Goal: Transaction & Acquisition: Purchase product/service

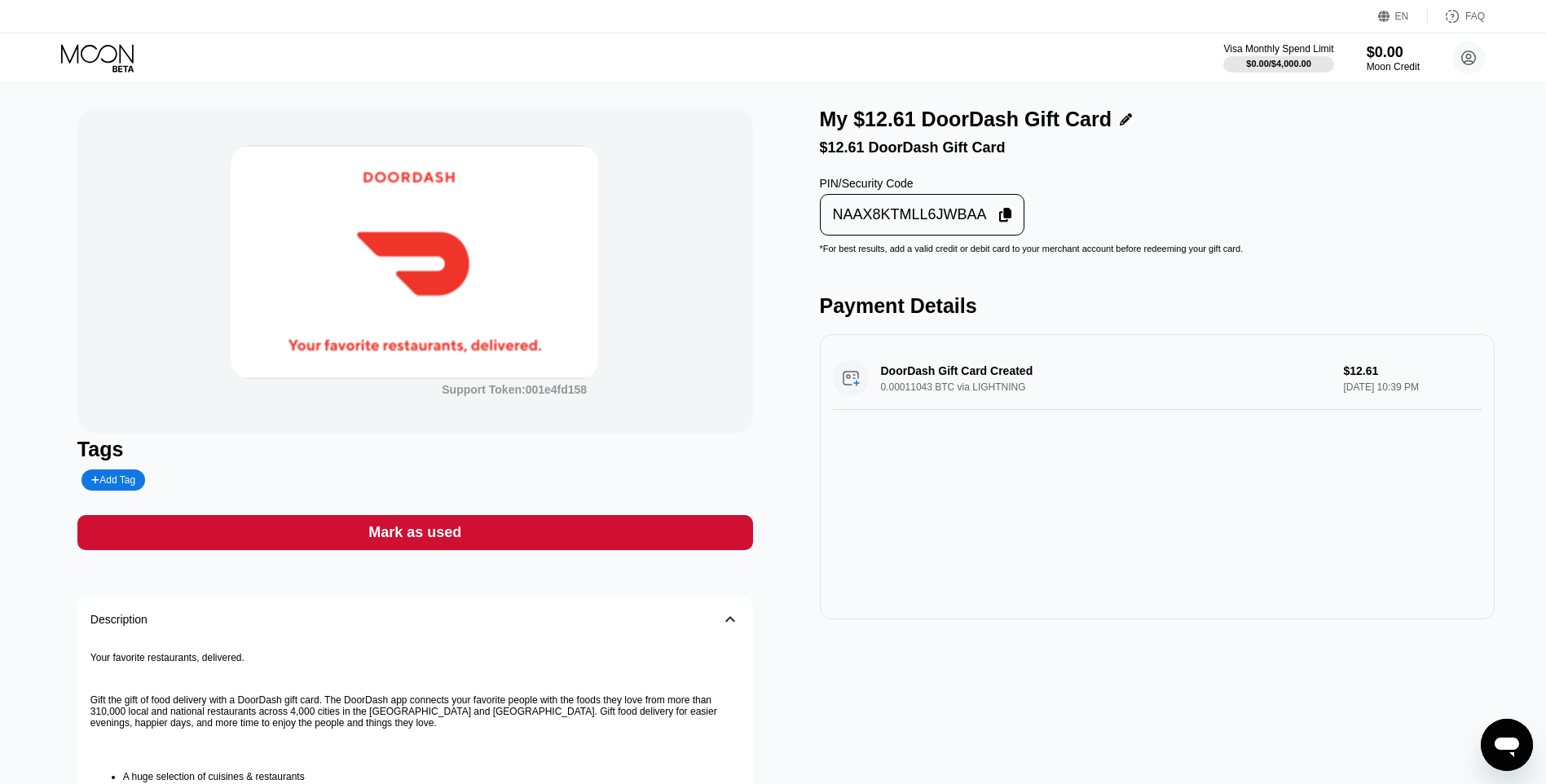
click at [596, 531] on div "Mark as used" at bounding box center [414, 532] width 676 height 35
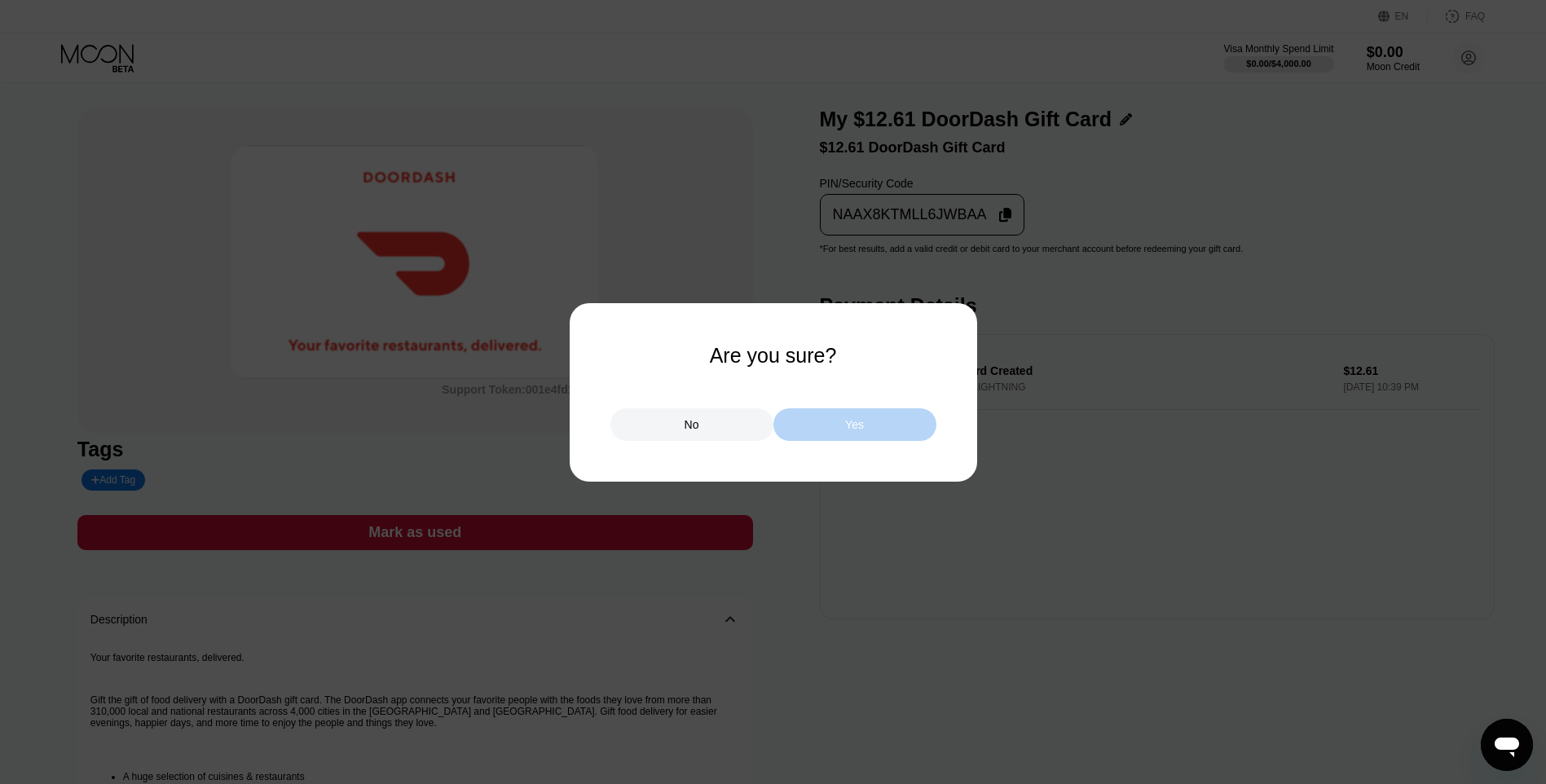
click at [838, 433] on div "Yes" at bounding box center [855, 424] width 163 height 32
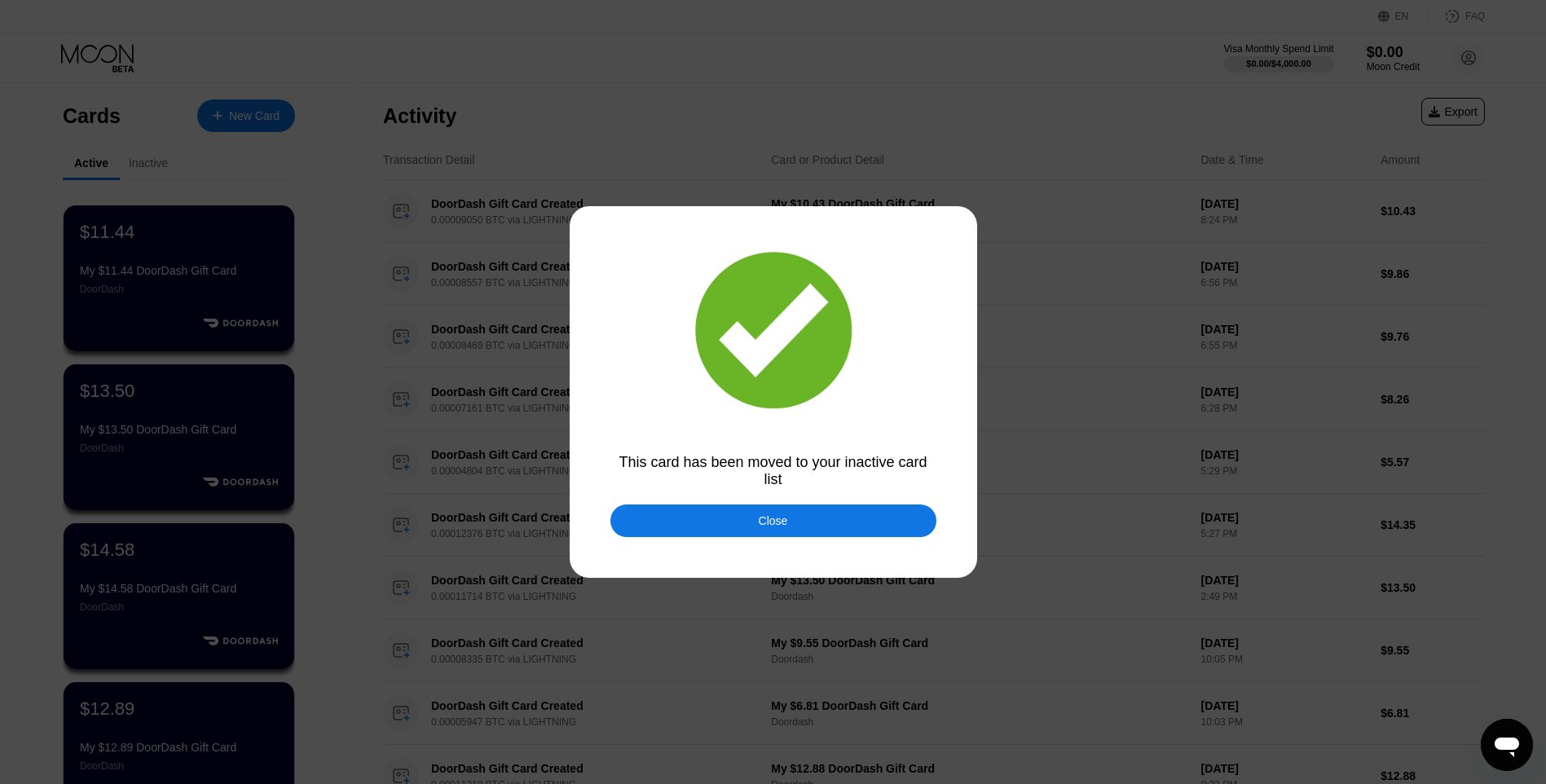
click at [704, 511] on div "Close" at bounding box center [773, 520] width 326 height 32
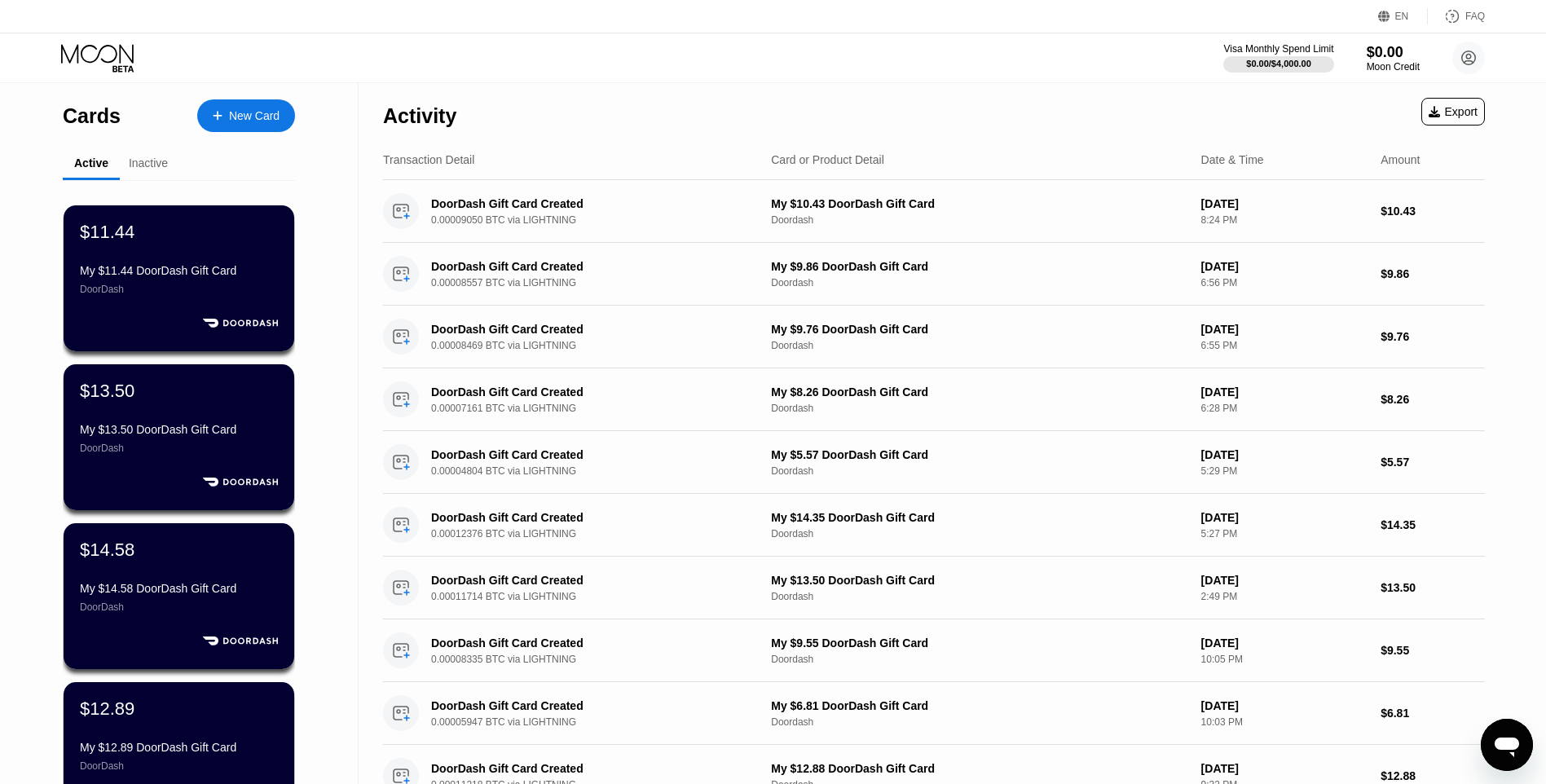
click at [280, 133] on div "Cards New Card" at bounding box center [179, 111] width 232 height 57
click at [269, 125] on div "New Card" at bounding box center [246, 115] width 98 height 32
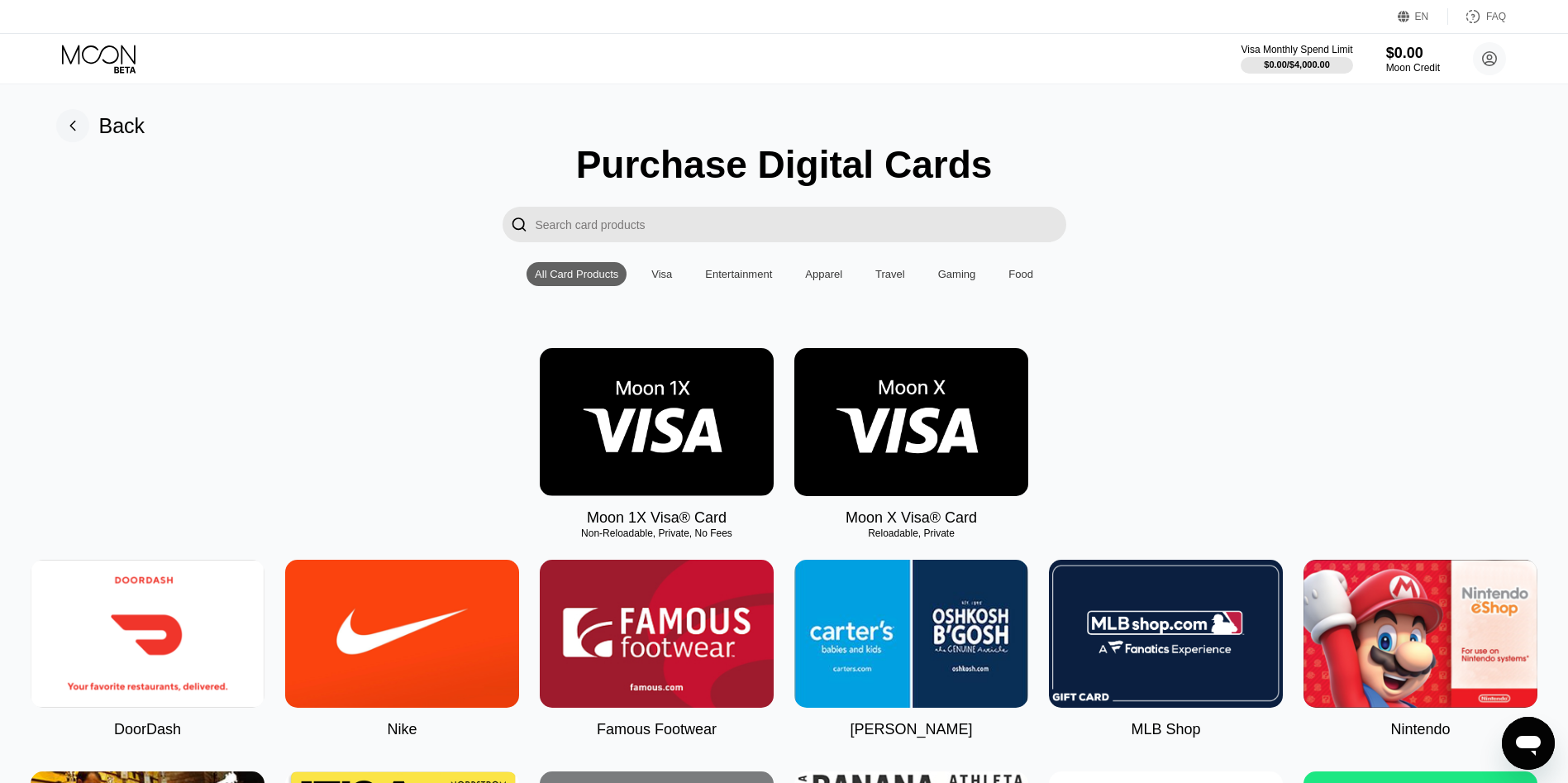
click at [165, 635] on img at bounding box center [147, 634] width 234 height 148
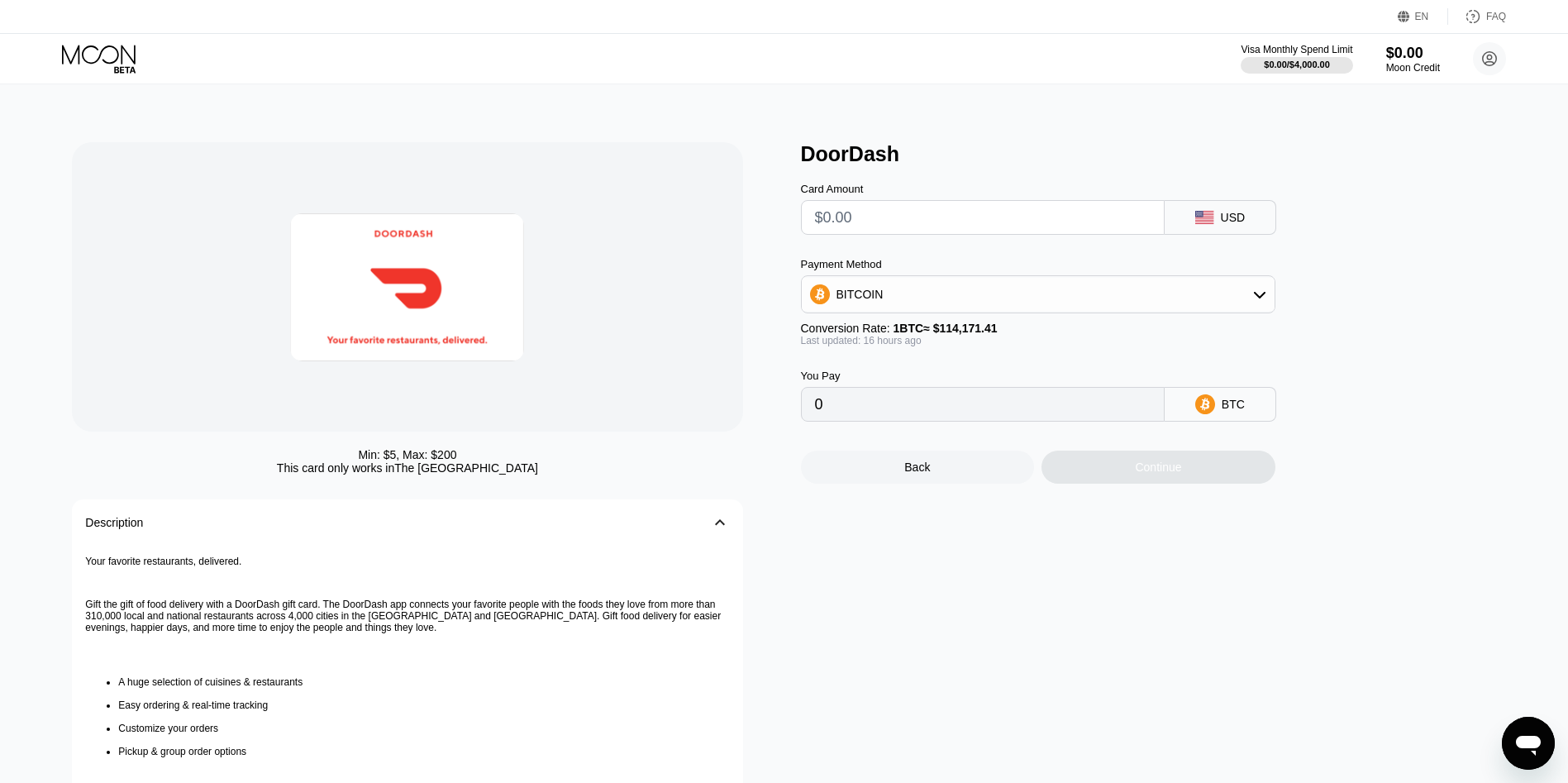
click at [841, 214] on input "text" at bounding box center [983, 217] width 335 height 33
type input "$12.57"
type input "0.00011194"
type input "$12.57"
click at [1085, 455] on div "Back Continue" at bounding box center [1065, 453] width 529 height 62
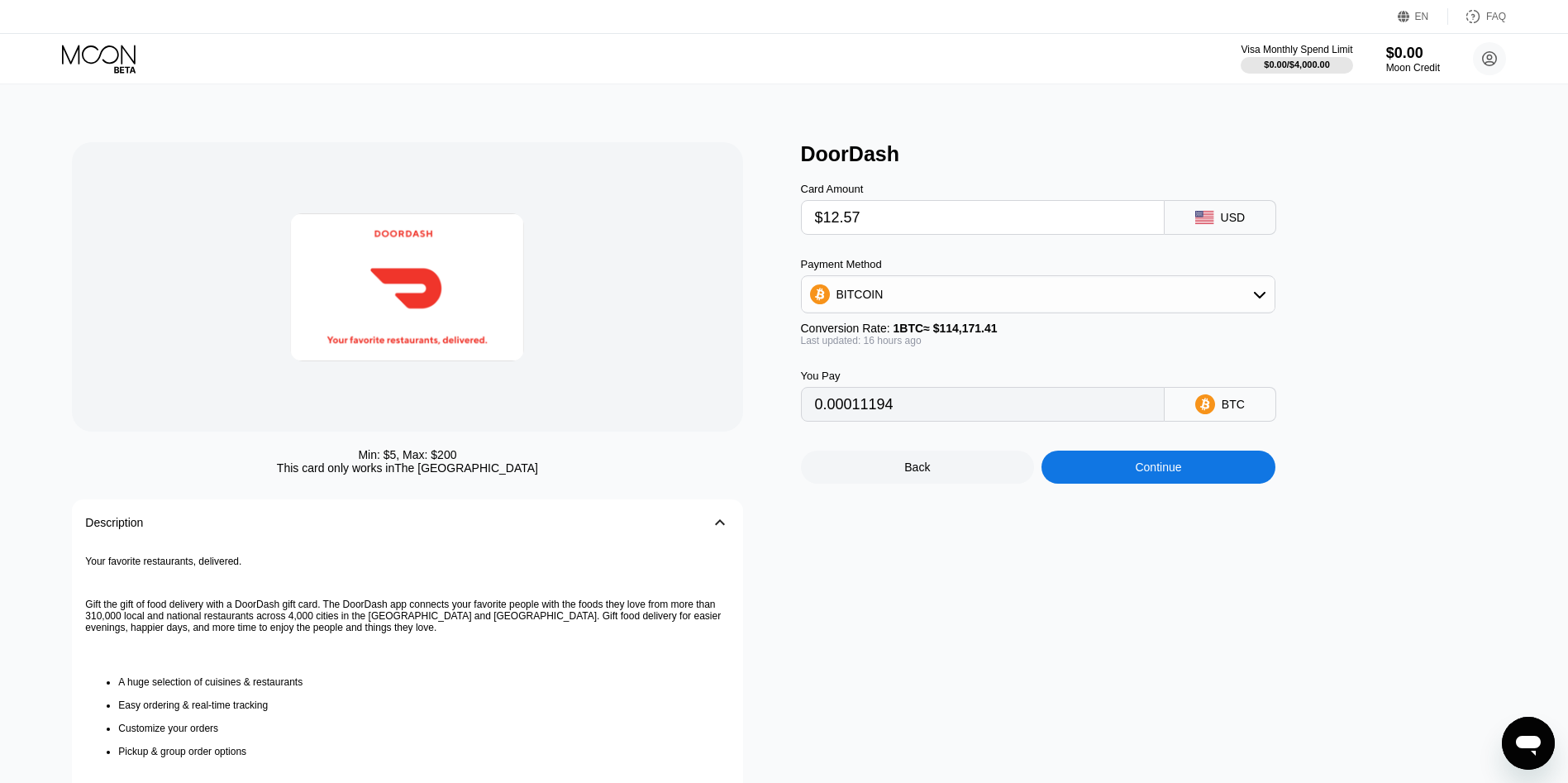
click at [1090, 472] on div "Continue" at bounding box center [1159, 467] width 234 height 33
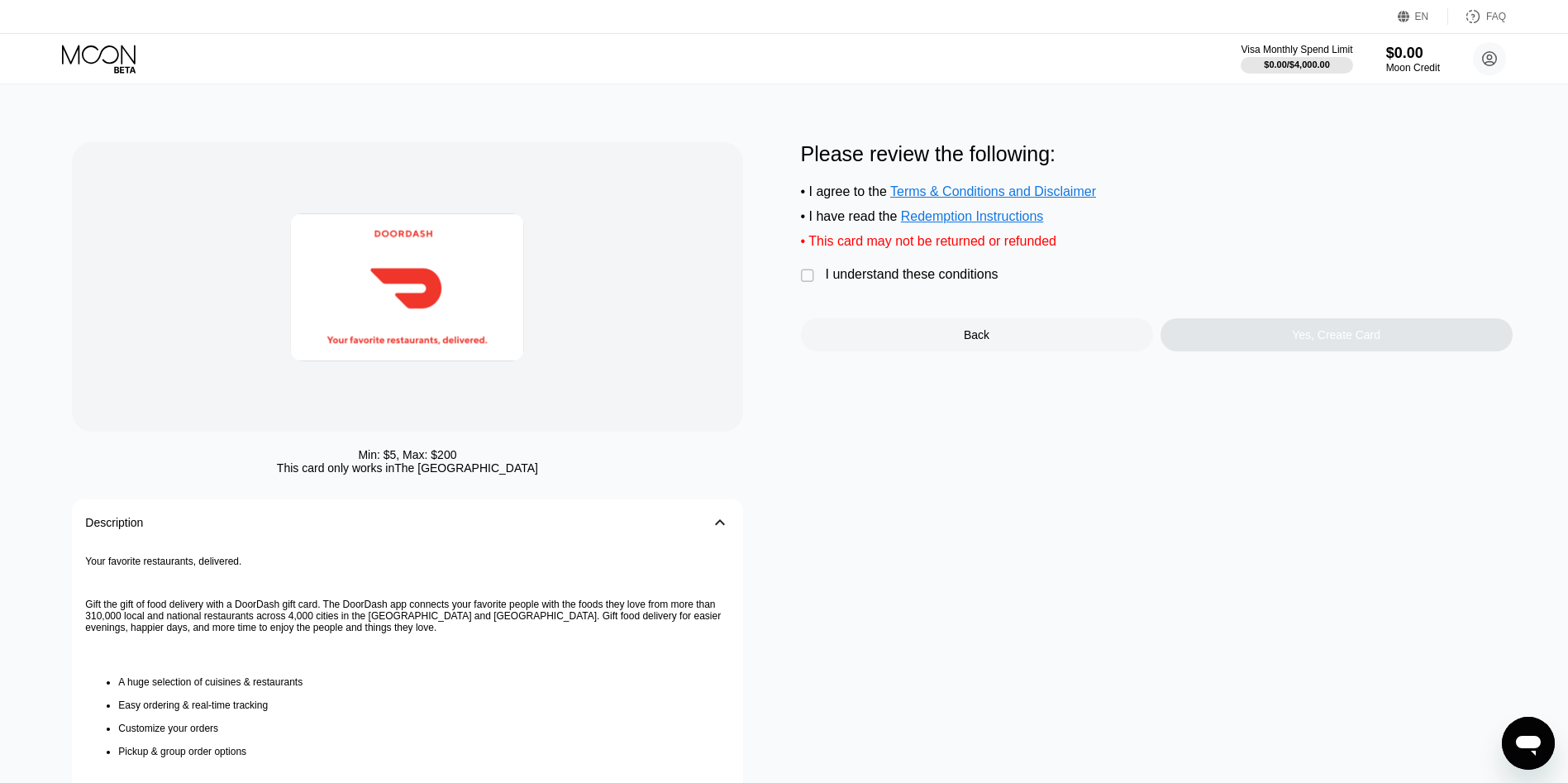
click at [960, 282] on div "I understand these conditions" at bounding box center [912, 275] width 173 height 15
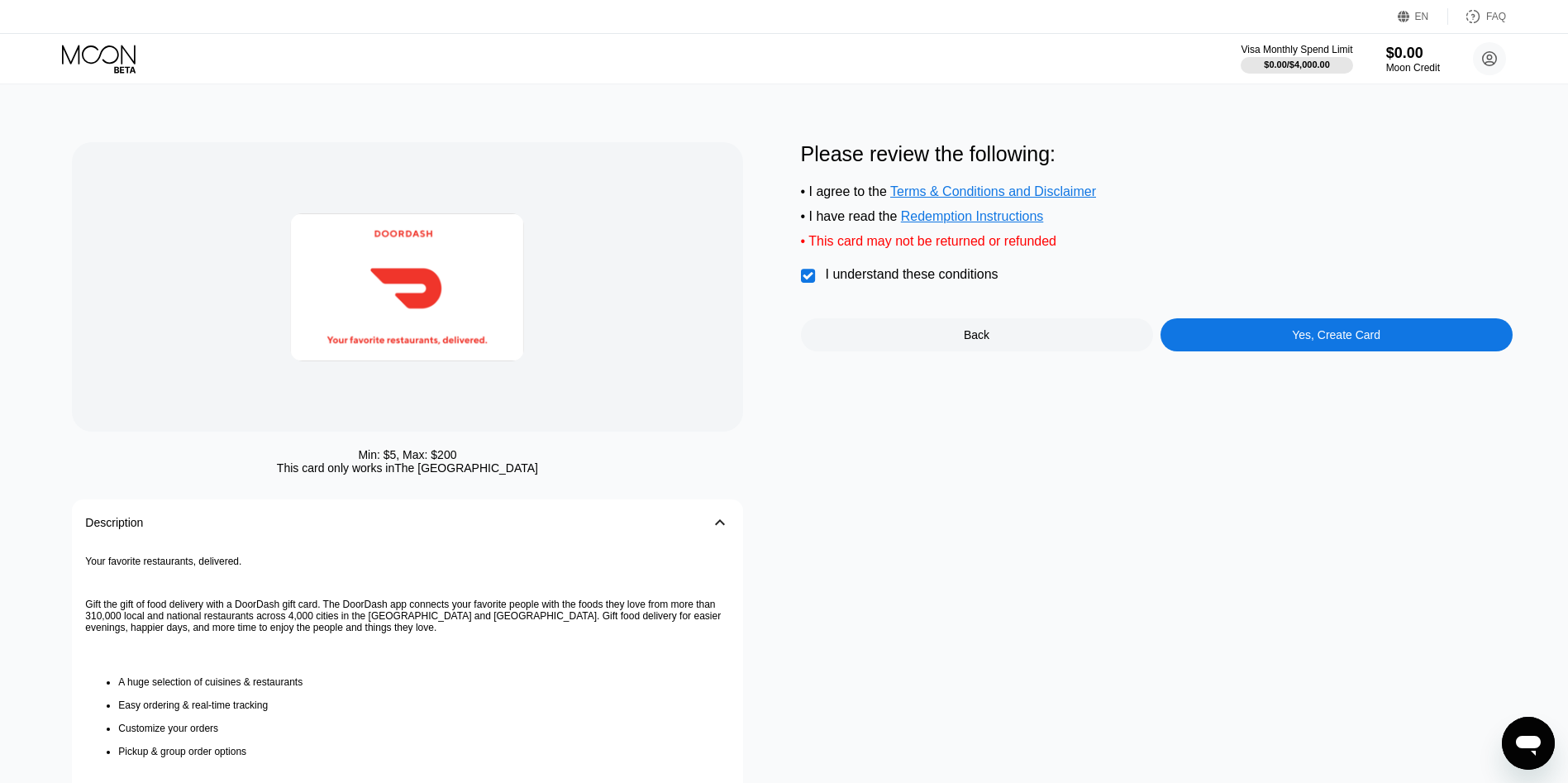
click at [1230, 340] on div "Yes, Create Card" at bounding box center [1337, 335] width 352 height 33
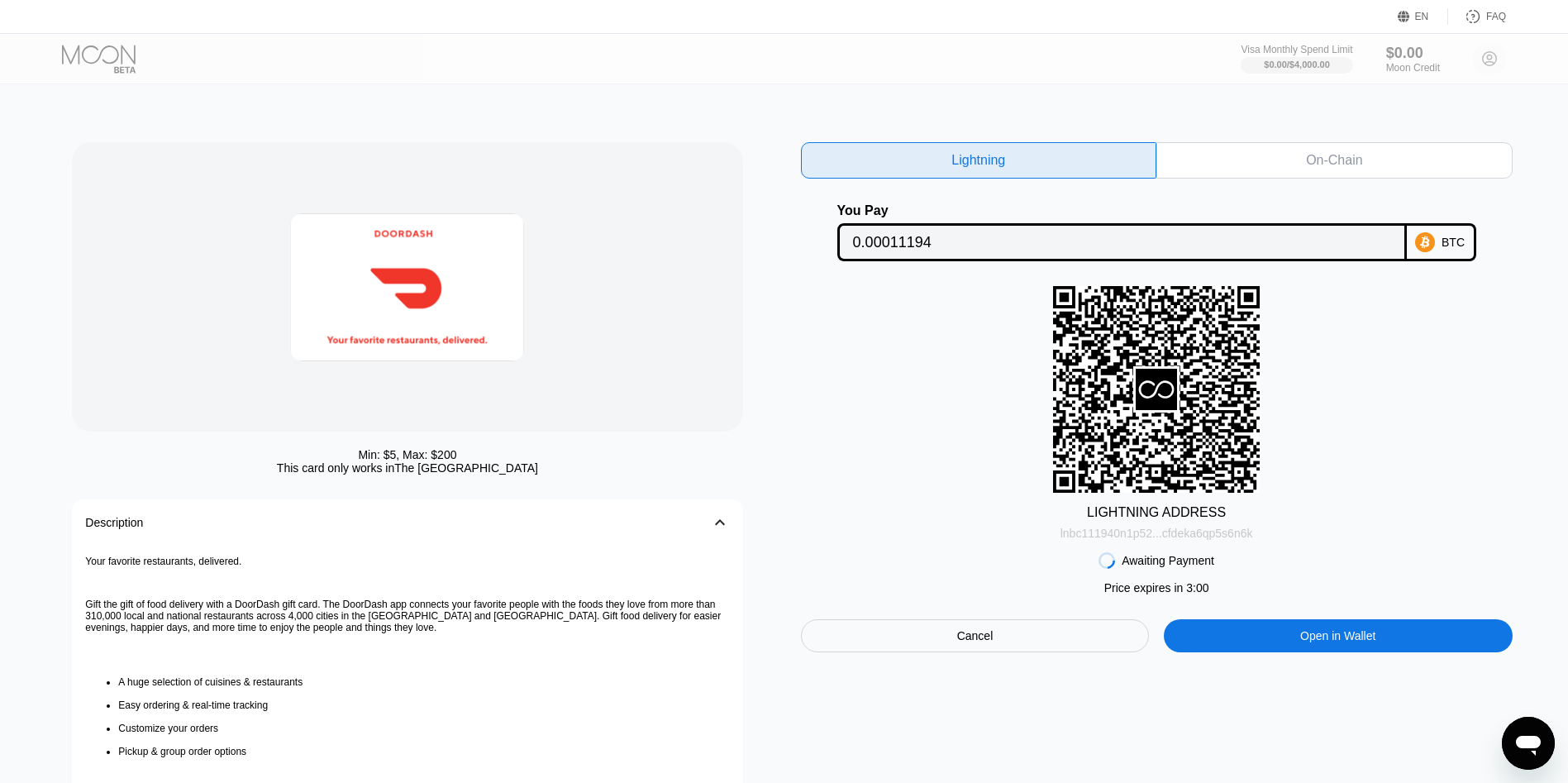
drag, startPoint x: 1182, startPoint y: 537, endPoint x: 1067, endPoint y: 446, distance: 146.6
click at [1182, 538] on div "lnbc111940n1p52...cfdeka6qp5s6n6k" at bounding box center [1157, 533] width 193 height 13
click at [234, 269] on div at bounding box center [408, 287] width 671 height 289
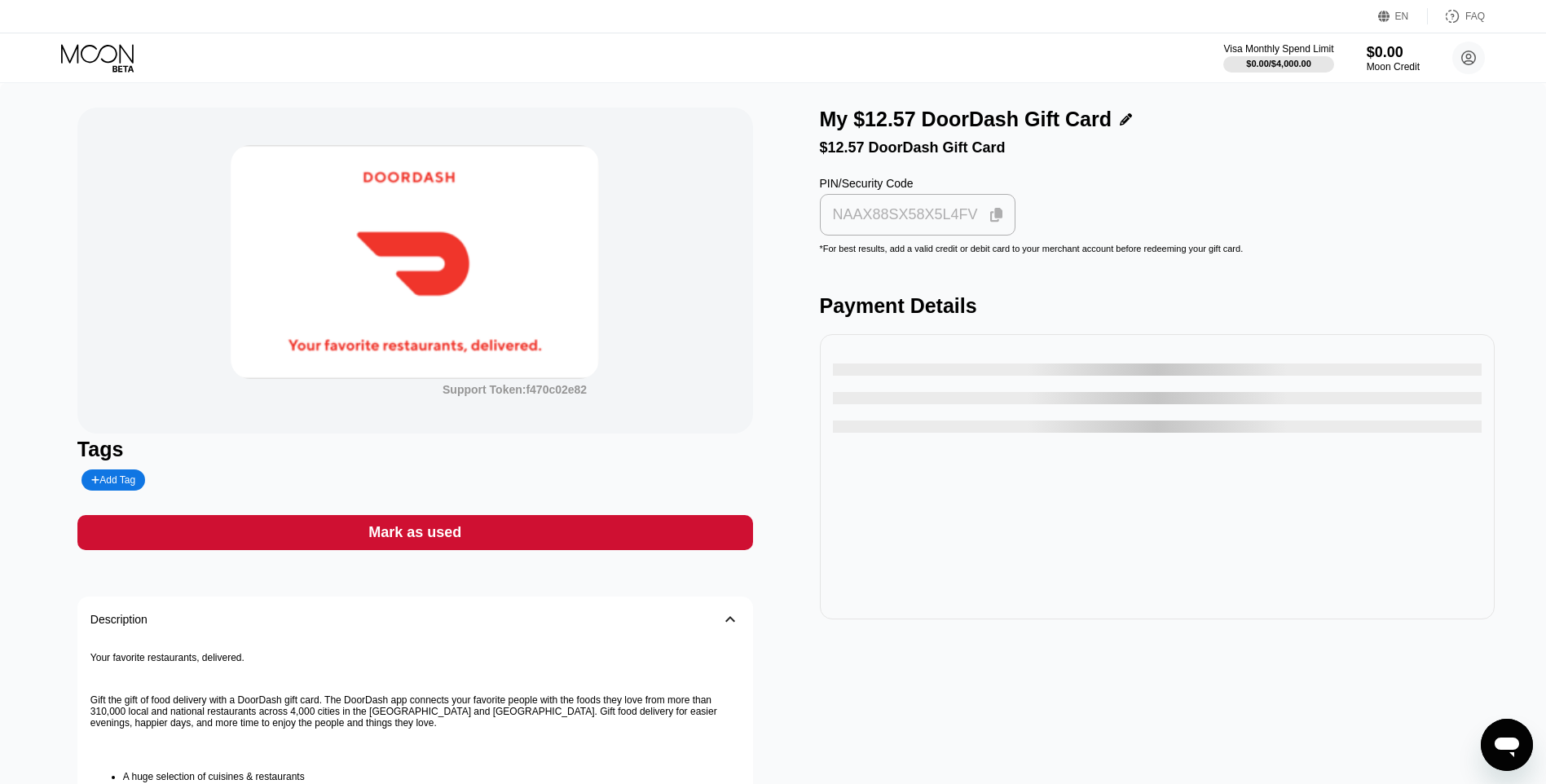
click at [874, 230] on div "NAAX88SX58X5L4FV" at bounding box center [918, 215] width 187 height 31
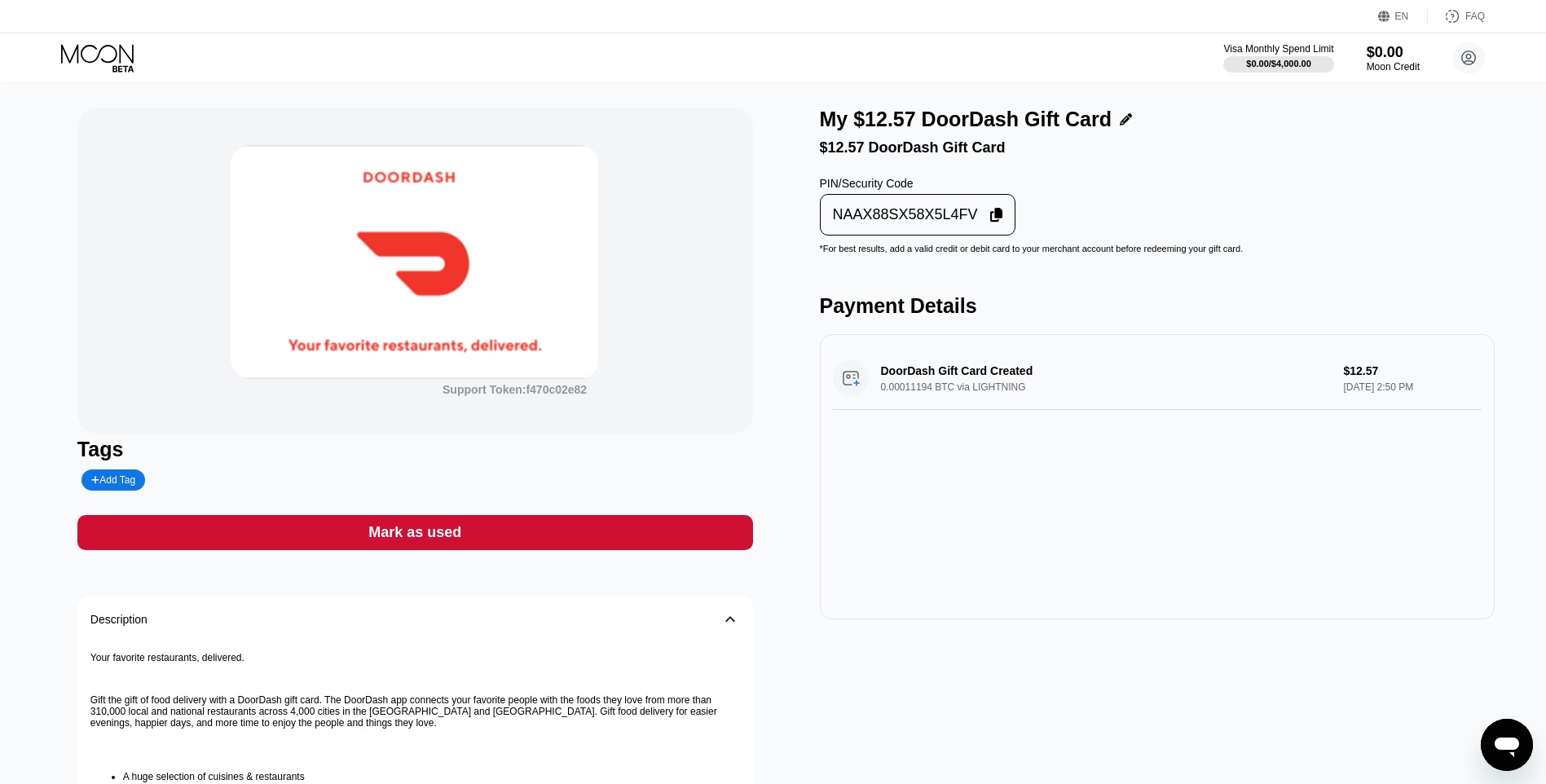
click at [678, 550] on div "Mark as used" at bounding box center [414, 532] width 676 height 35
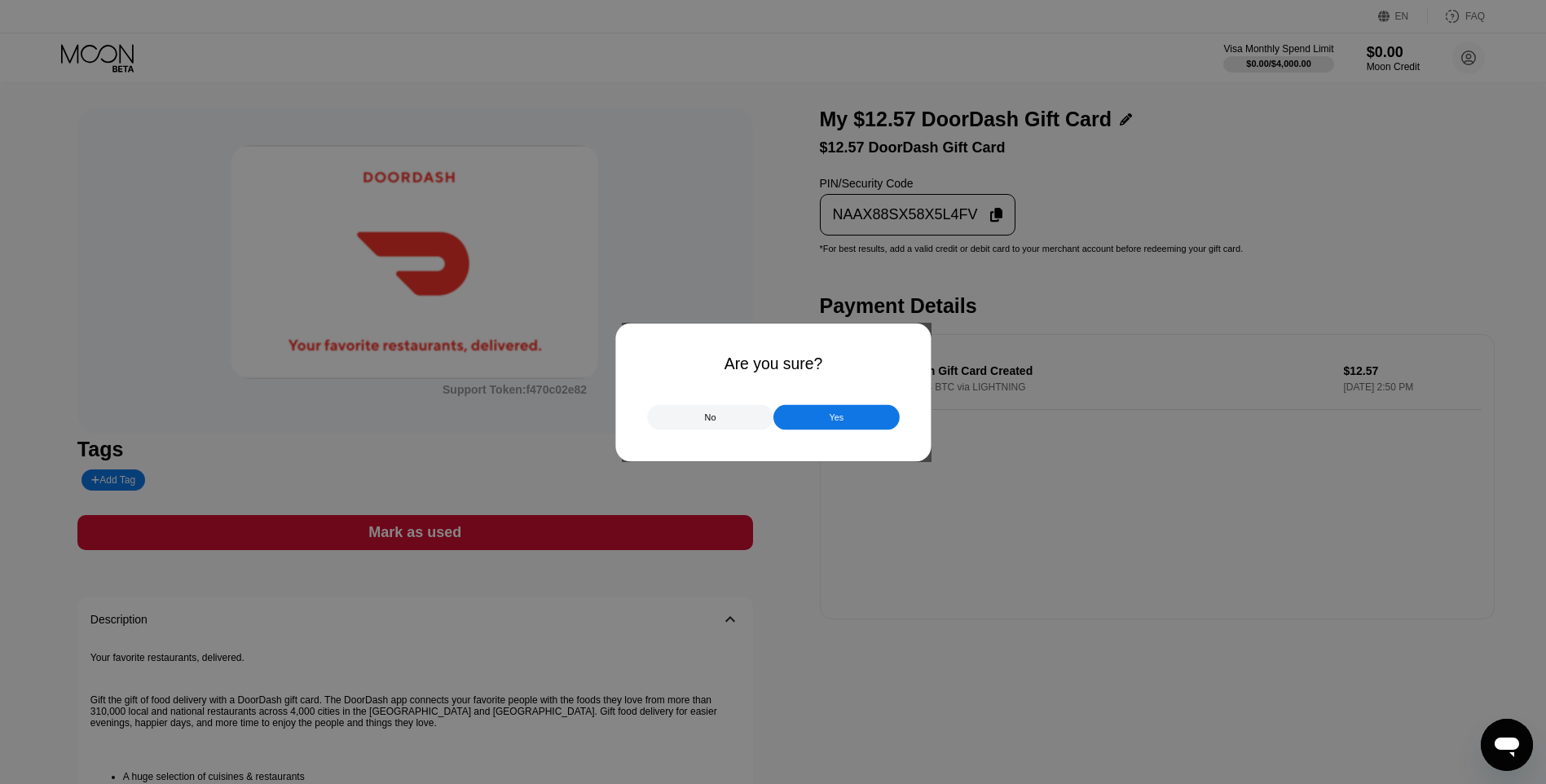
click at [685, 522] on div at bounding box center [779, 392] width 1558 height 784
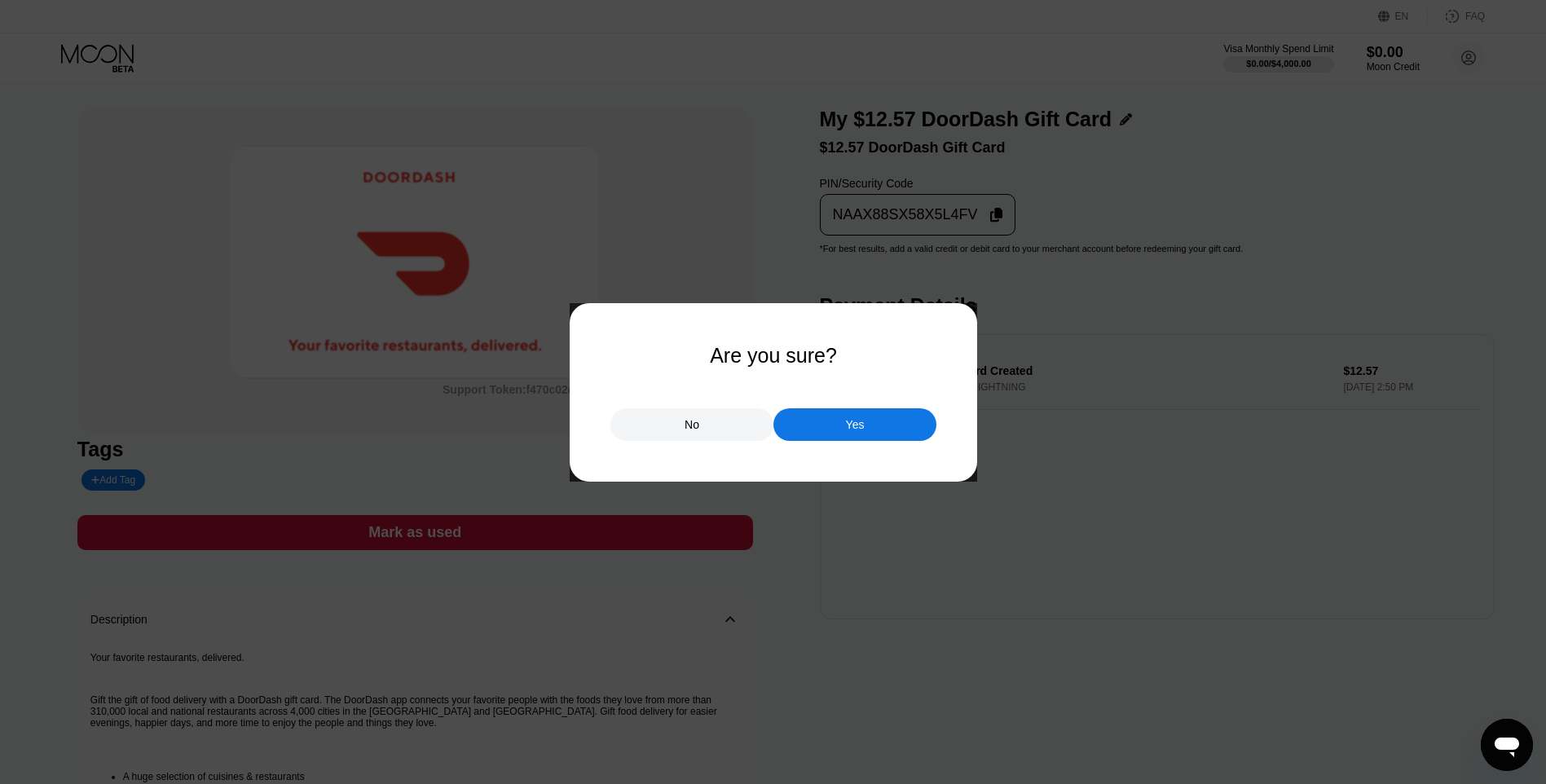
click at [865, 433] on div "Yes" at bounding box center [855, 424] width 163 height 32
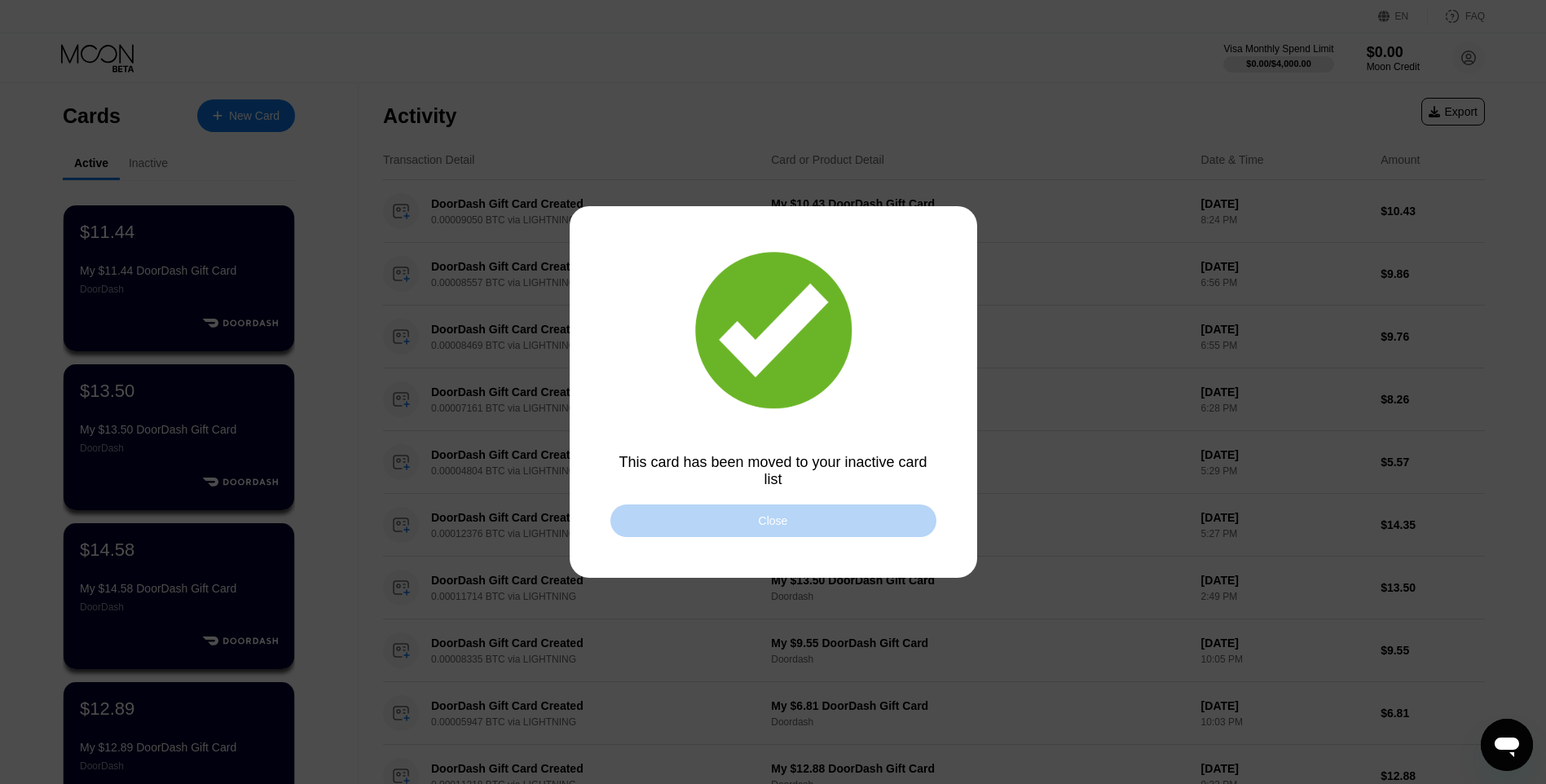
click at [808, 525] on div "Close" at bounding box center [773, 520] width 326 height 32
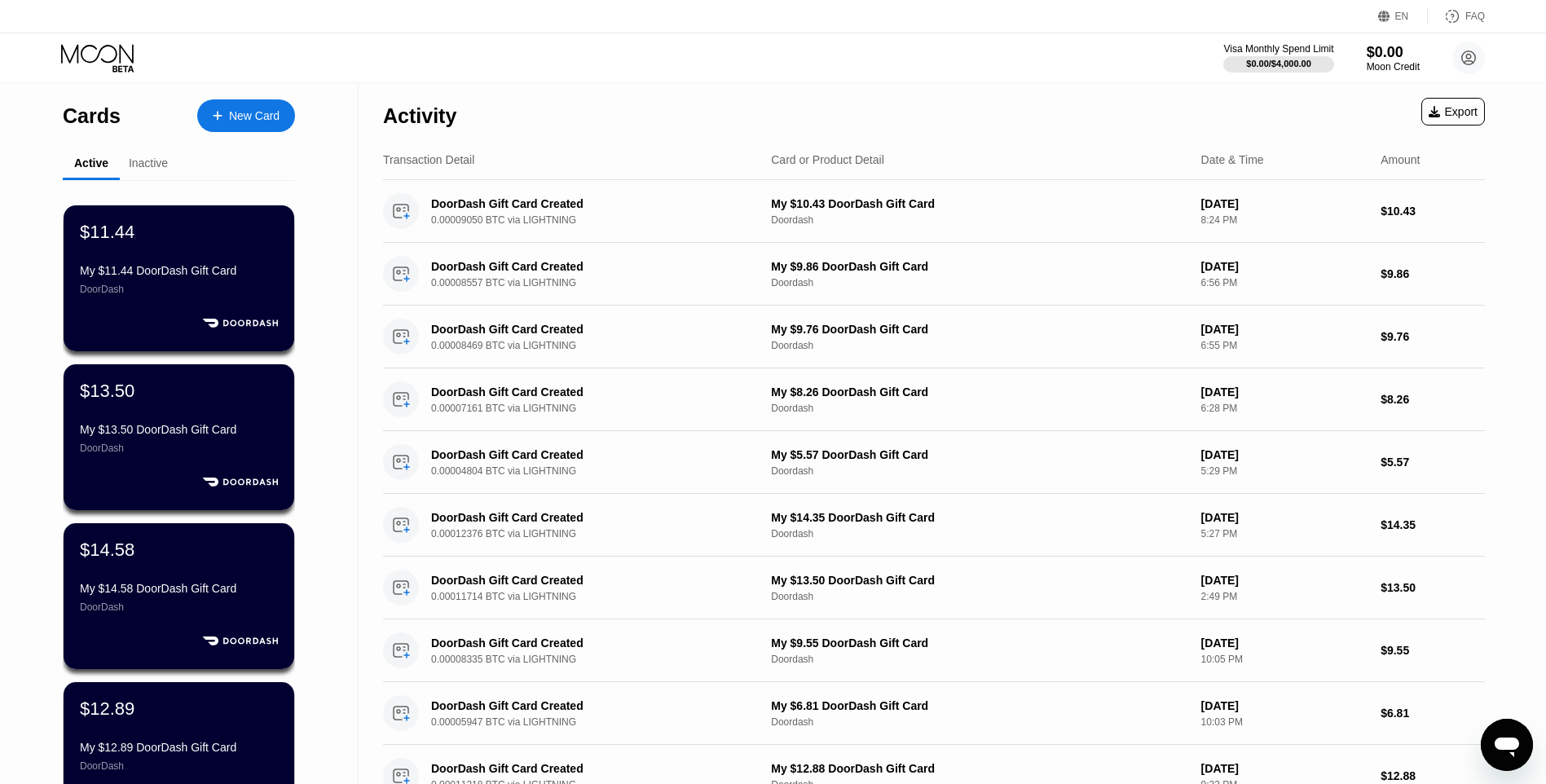
click at [245, 130] on div "New Card" at bounding box center [246, 115] width 98 height 32
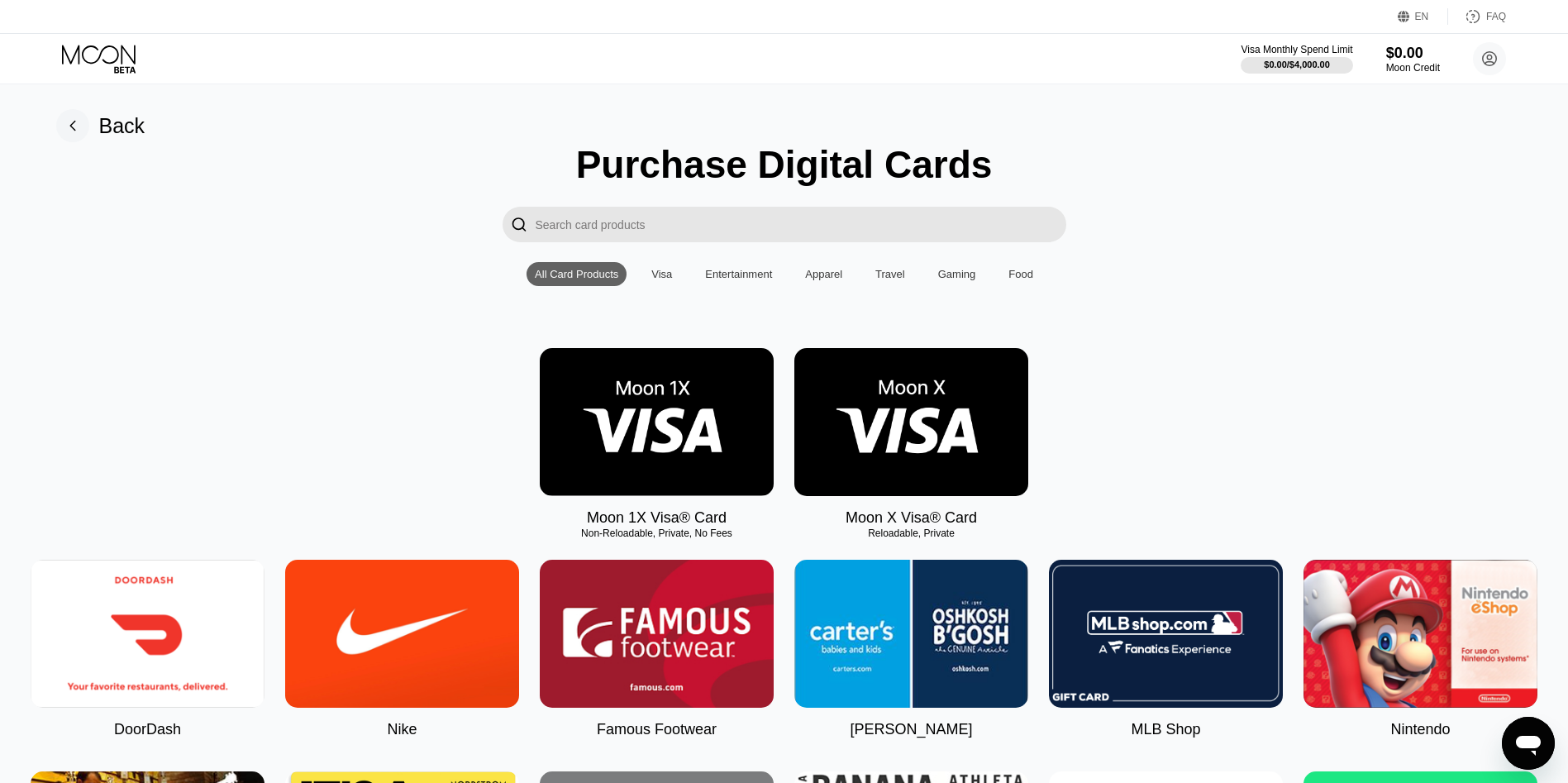
click at [121, 647] on img at bounding box center [147, 634] width 234 height 148
type input "0"
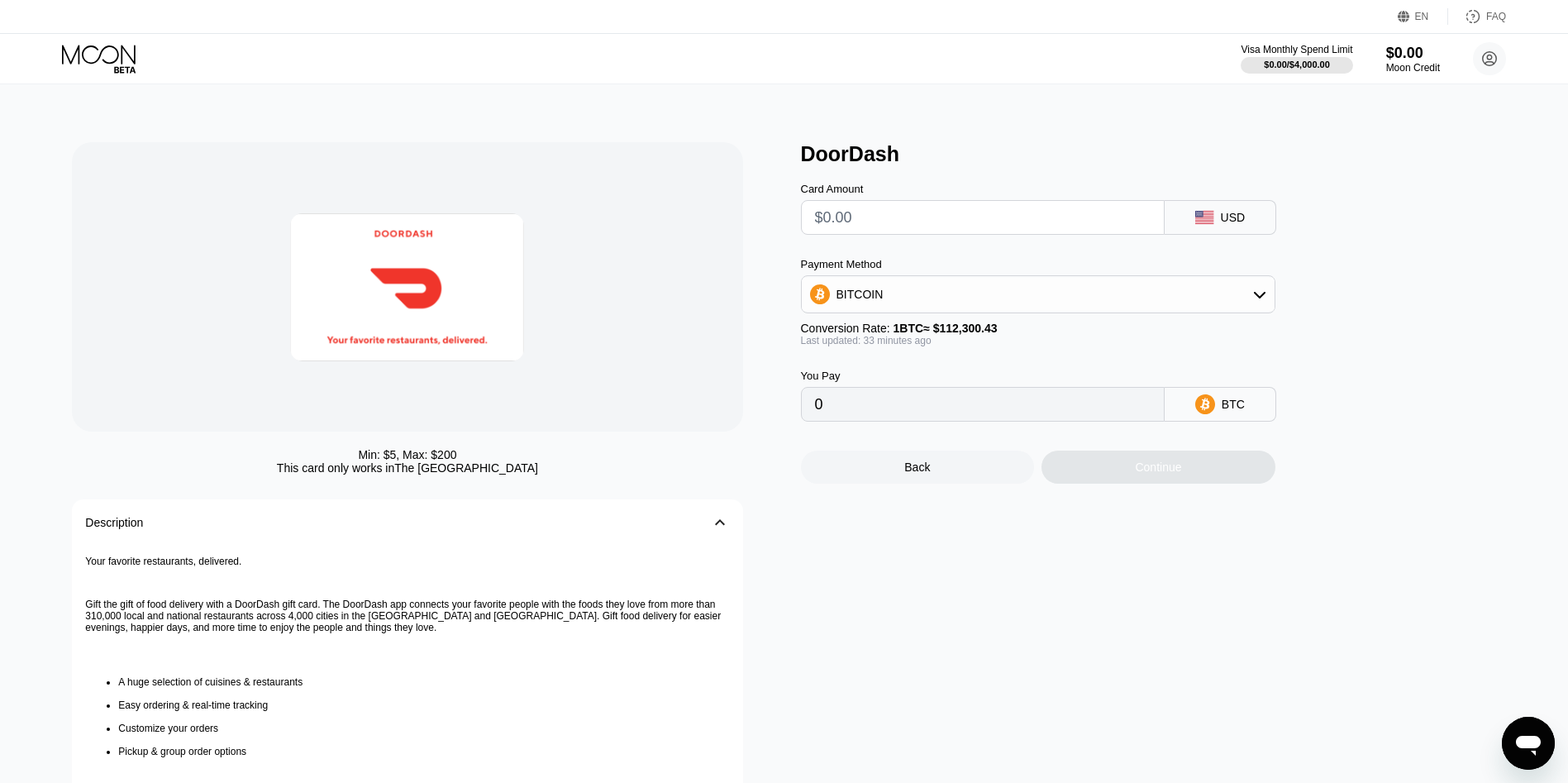
click at [874, 234] on input "text" at bounding box center [983, 217] width 335 height 33
type input "$13."
type input "0.00011592"
type input "$13.87"
type input "0.00012368"
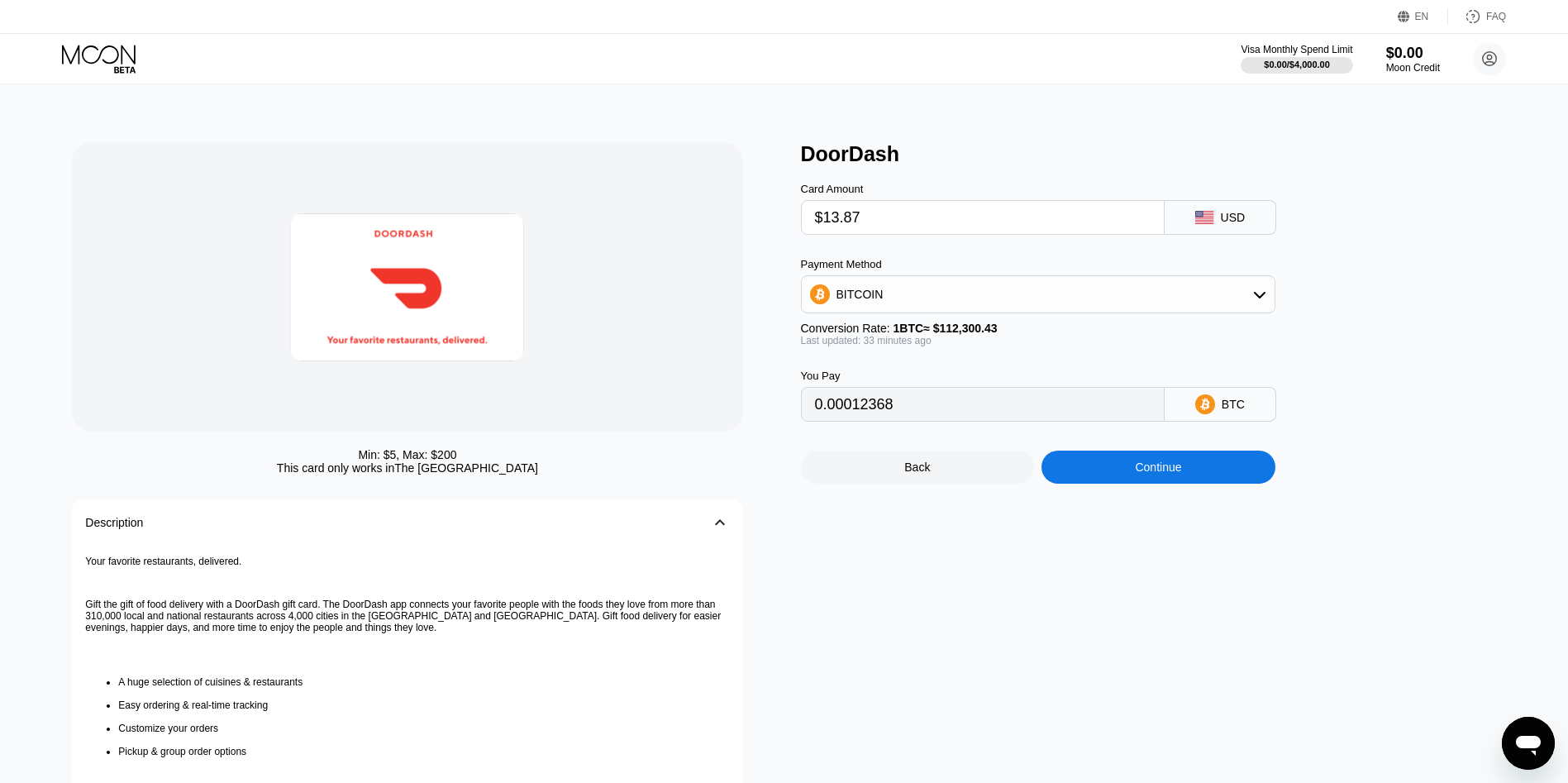
type input "$13.87"
click at [1122, 479] on div "Continue" at bounding box center [1159, 467] width 234 height 33
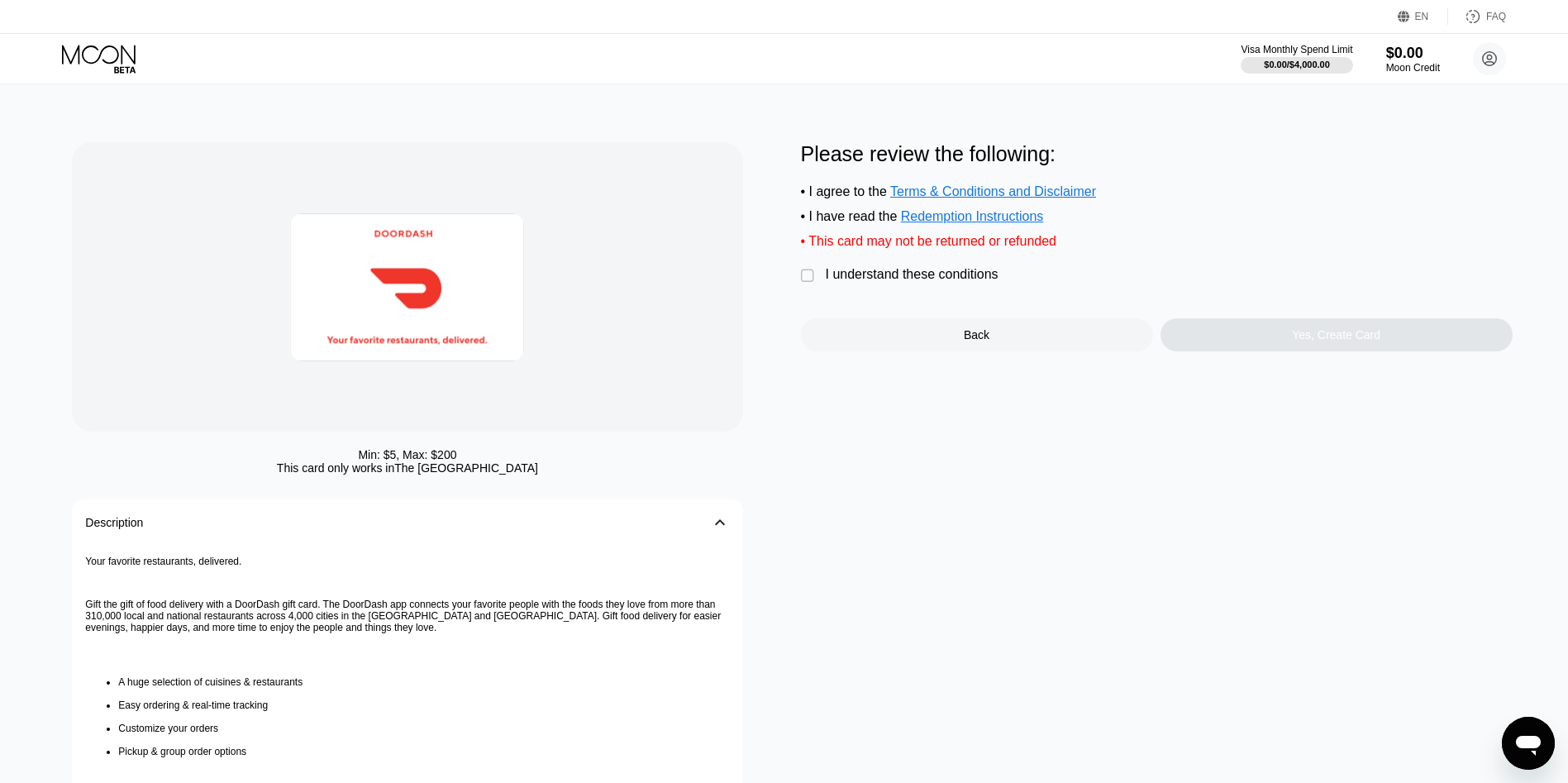
drag, startPoint x: 858, startPoint y: 288, endPoint x: 1153, endPoint y: 266, distance: 295.8
click at [873, 277] on div "Please review the following: • I agree to the Terms & Conditions and Disclaimer…" at bounding box center [1157, 246] width 712 height 209
click at [968, 282] on div "I understand these conditions" at bounding box center [912, 275] width 173 height 15
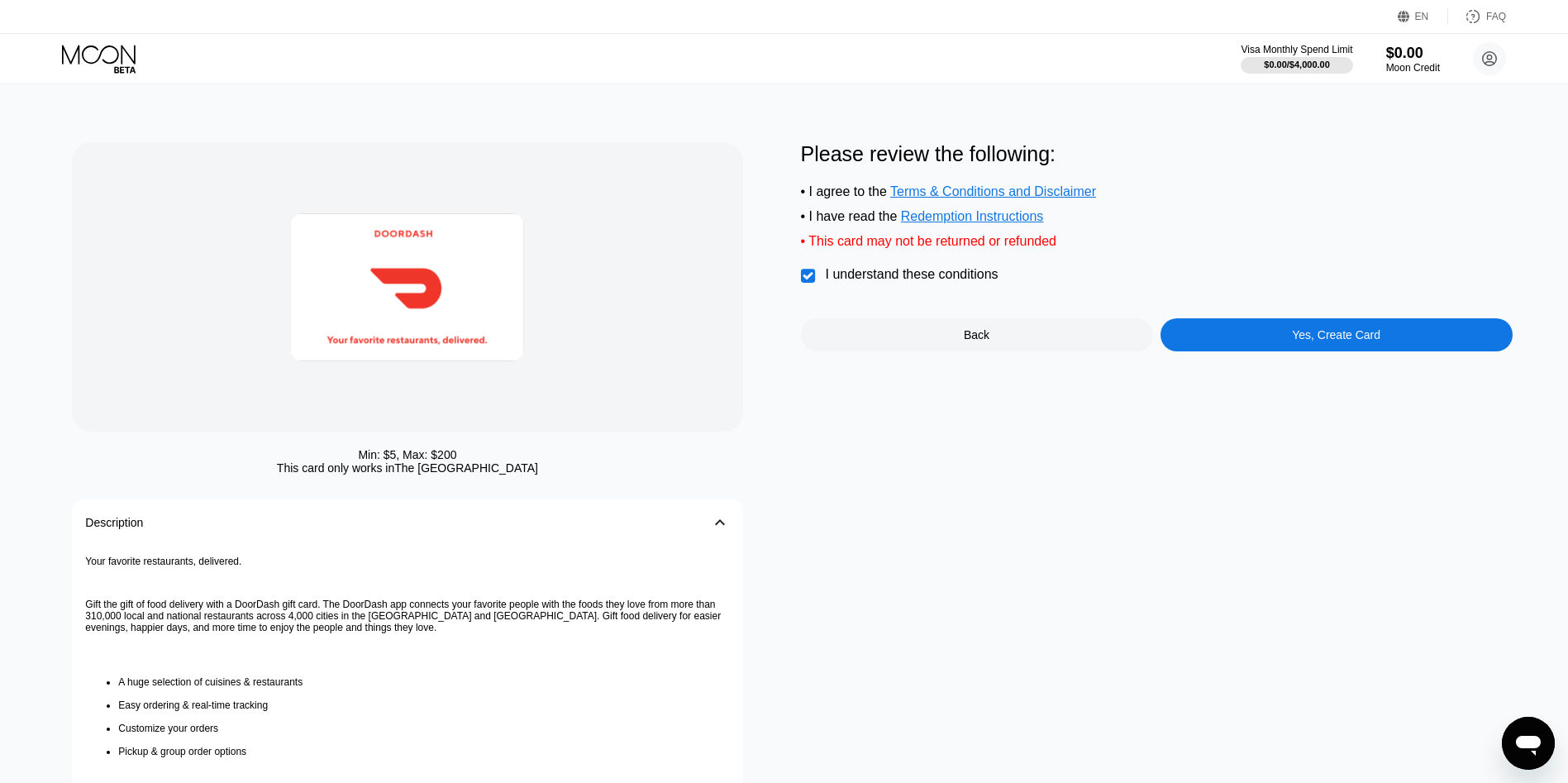
click at [1300, 341] on div "Yes, Create Card" at bounding box center [1336, 335] width 88 height 13
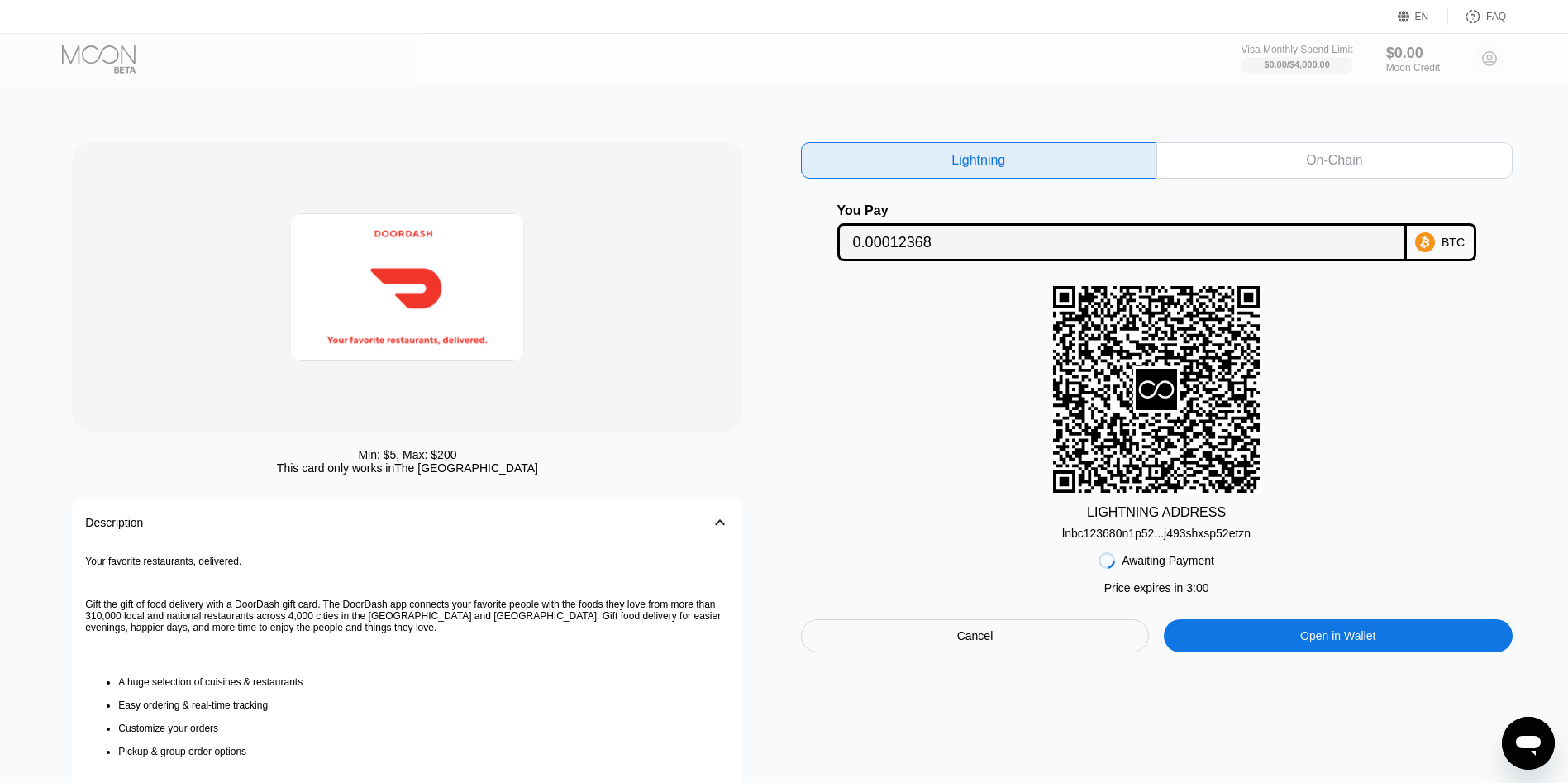
click at [1173, 540] on div "lnbc123680n1p52...j493shxsp52etzn" at bounding box center [1157, 533] width 188 height 13
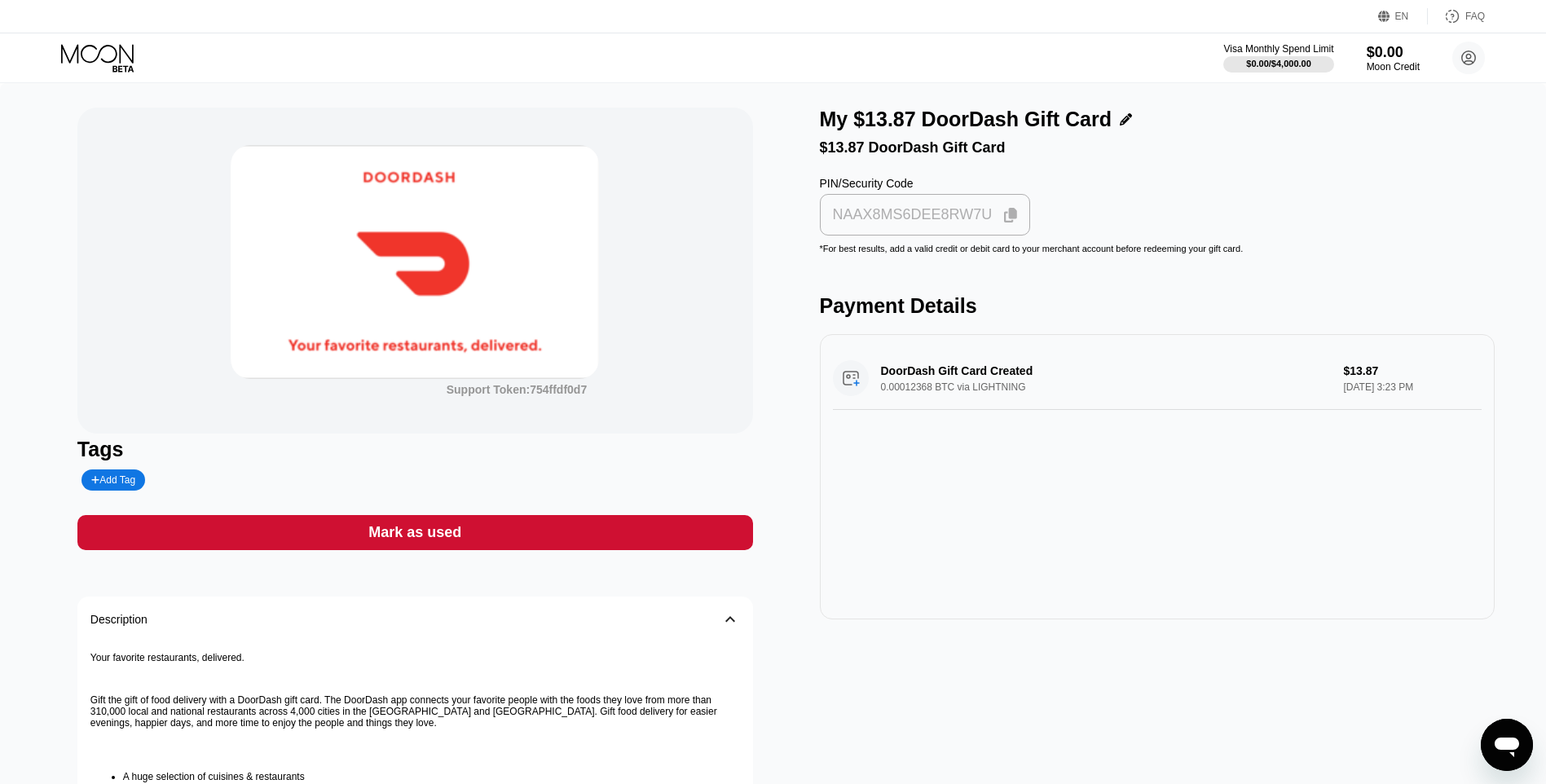
click at [875, 230] on div "NAAX8MS6DEE8RW7U" at bounding box center [925, 215] width 201 height 31
drag, startPoint x: 614, startPoint y: 558, endPoint x: 614, endPoint y: 547, distance: 11.0
click at [615, 549] on div "Support Token: 754ffdf0d7 Tags Add Tag Mark as used Description 󰅀 Your favorite…" at bounding box center [414, 564] width 676 height 912
click at [614, 535] on div "Mark as used" at bounding box center [414, 532] width 676 height 35
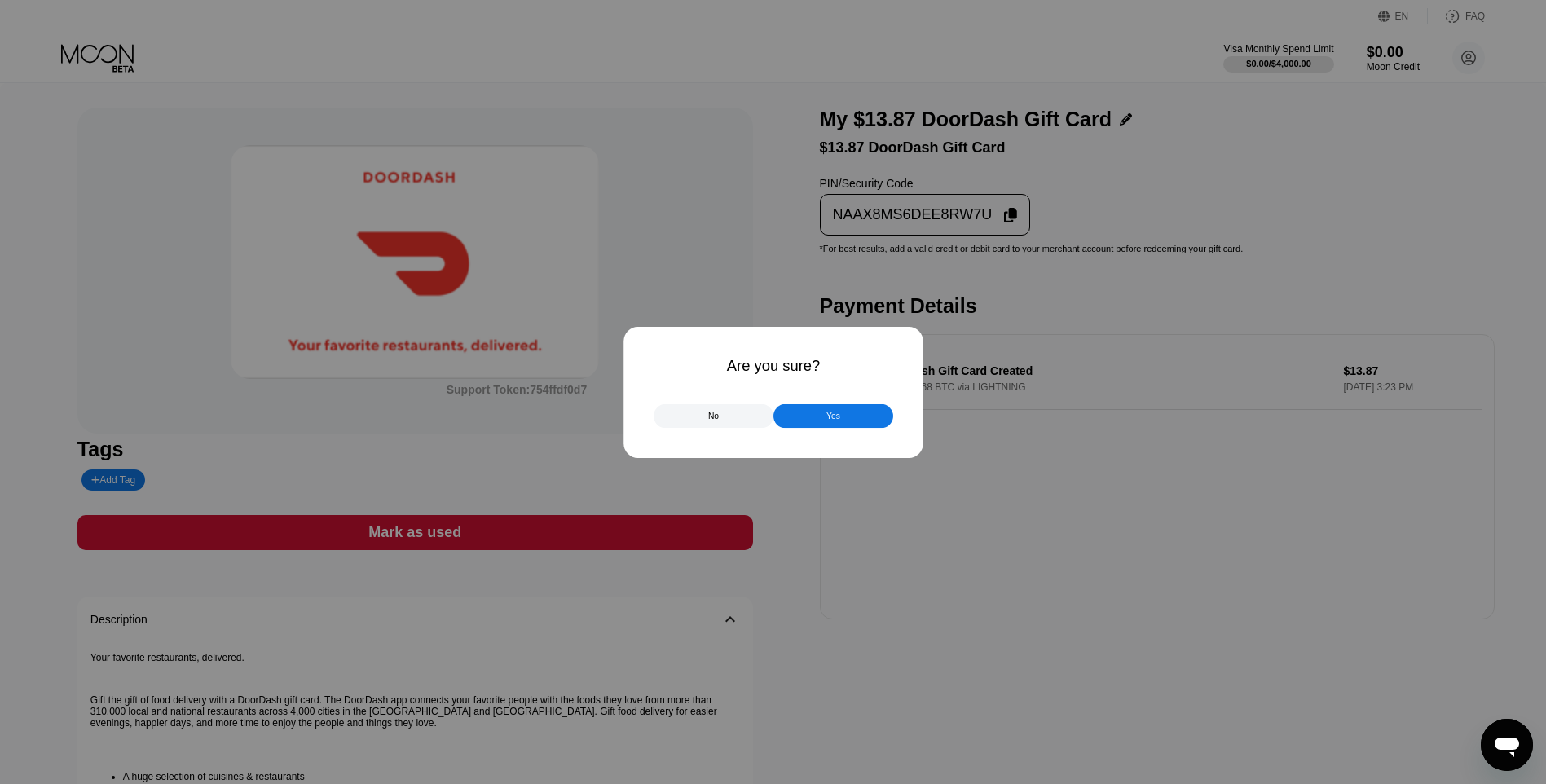
click at [872, 427] on div "Yes" at bounding box center [833, 415] width 120 height 24
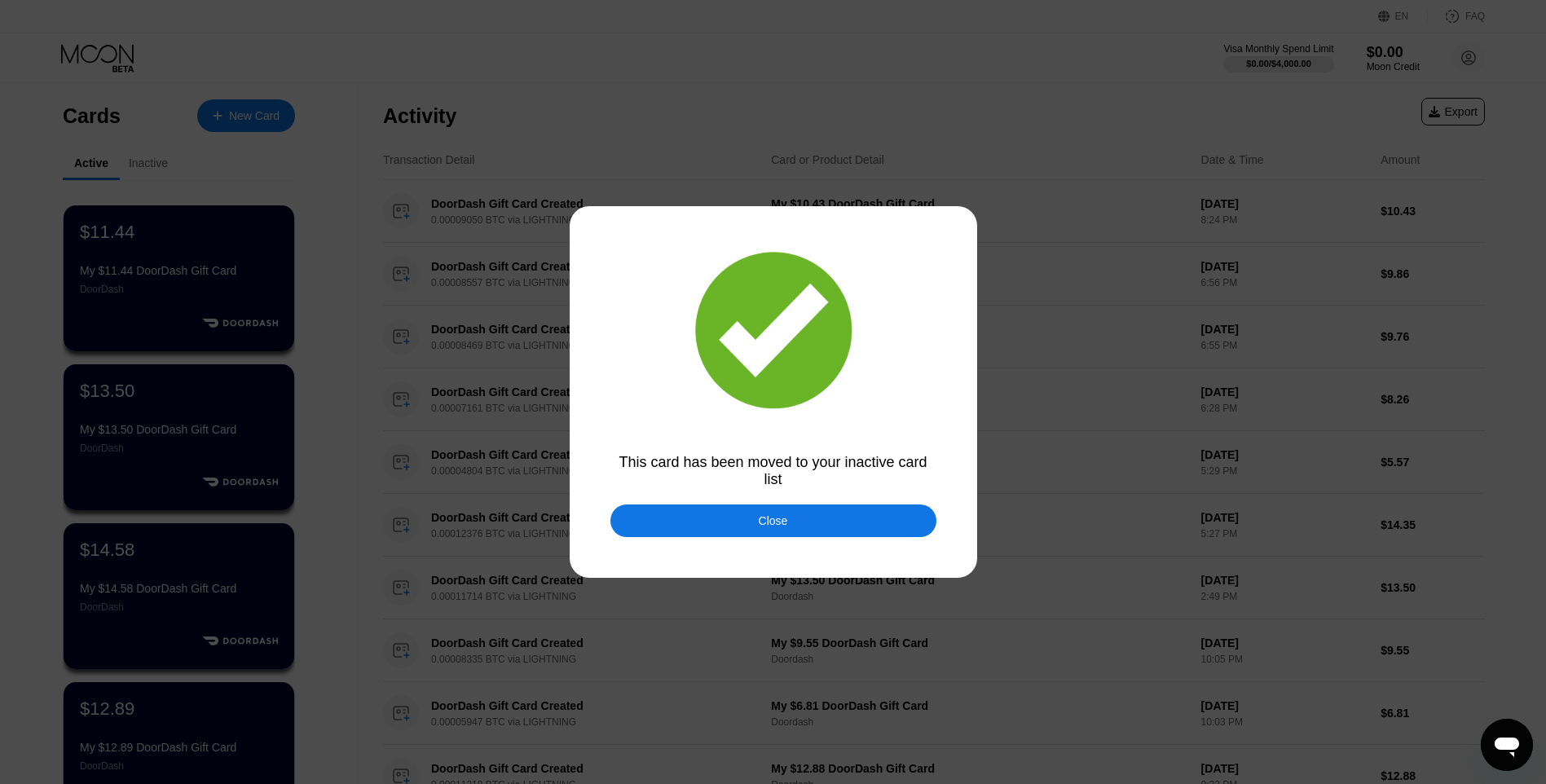
drag, startPoint x: 695, startPoint y: 514, endPoint x: 276, endPoint y: 159, distance: 549.2
click at [695, 508] on div "Close" at bounding box center [773, 520] width 326 height 32
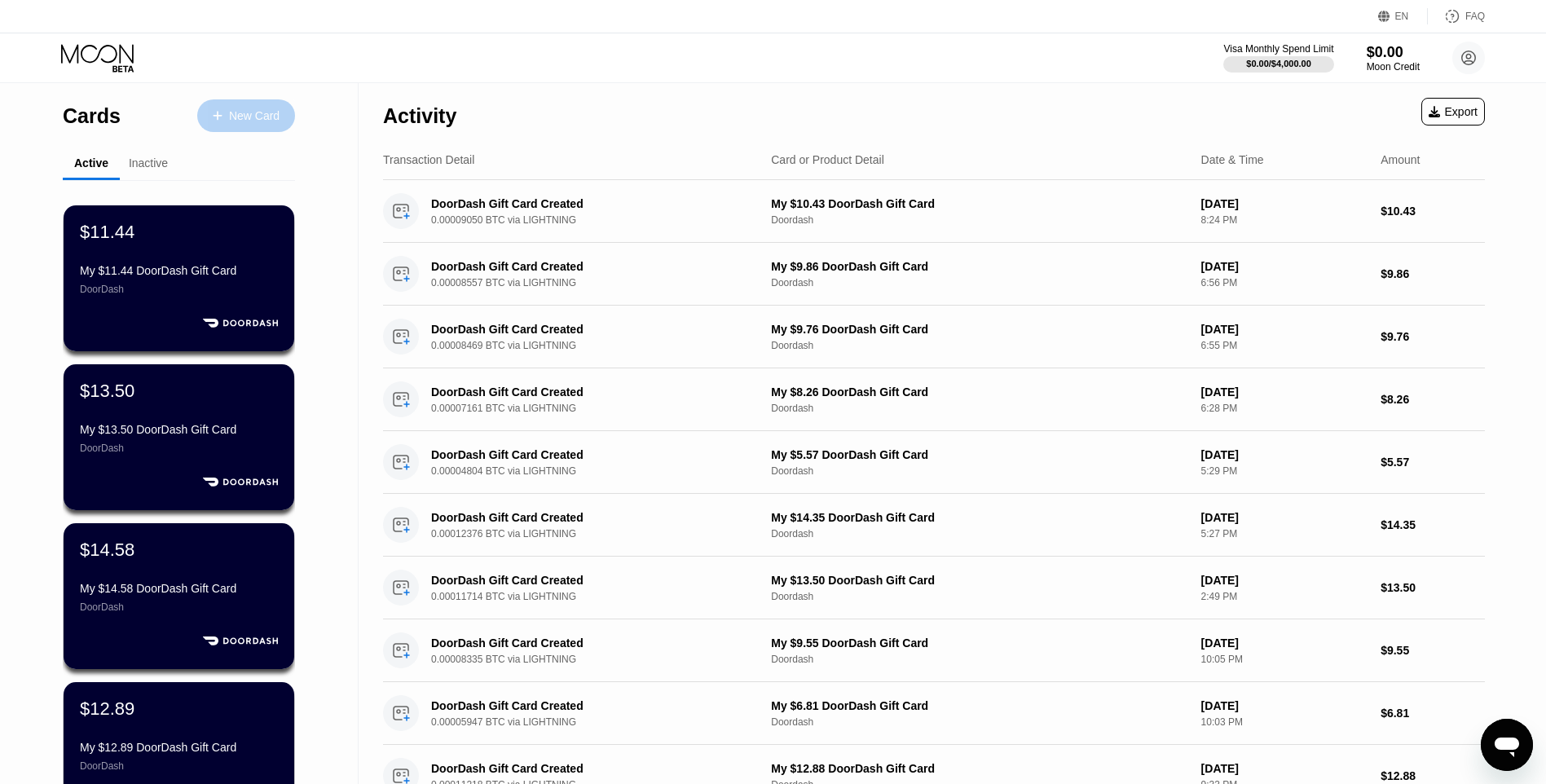
click at [233, 129] on div "New Card" at bounding box center [246, 115] width 98 height 32
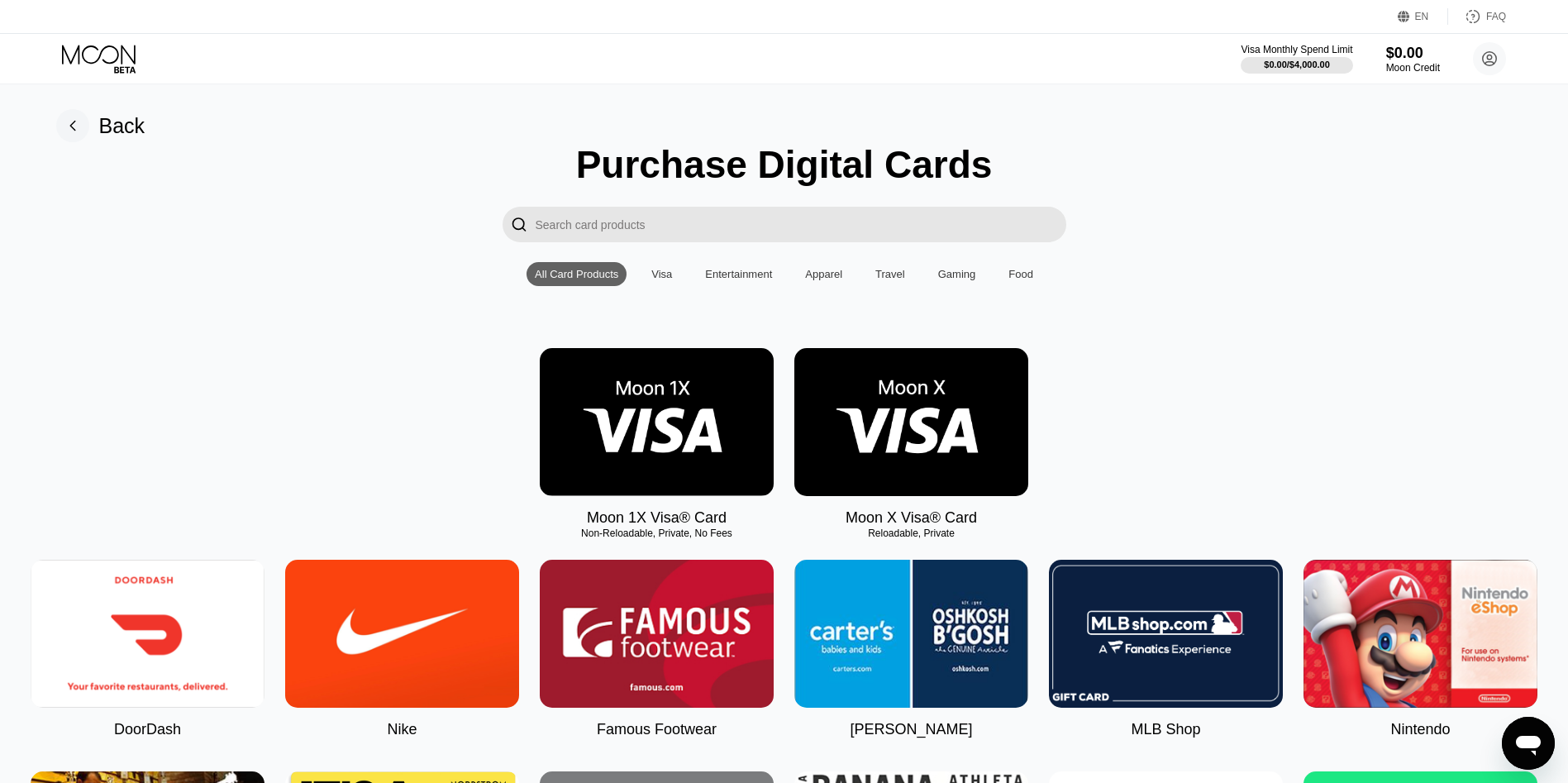
click at [213, 647] on img at bounding box center [147, 634] width 234 height 148
type input "0"
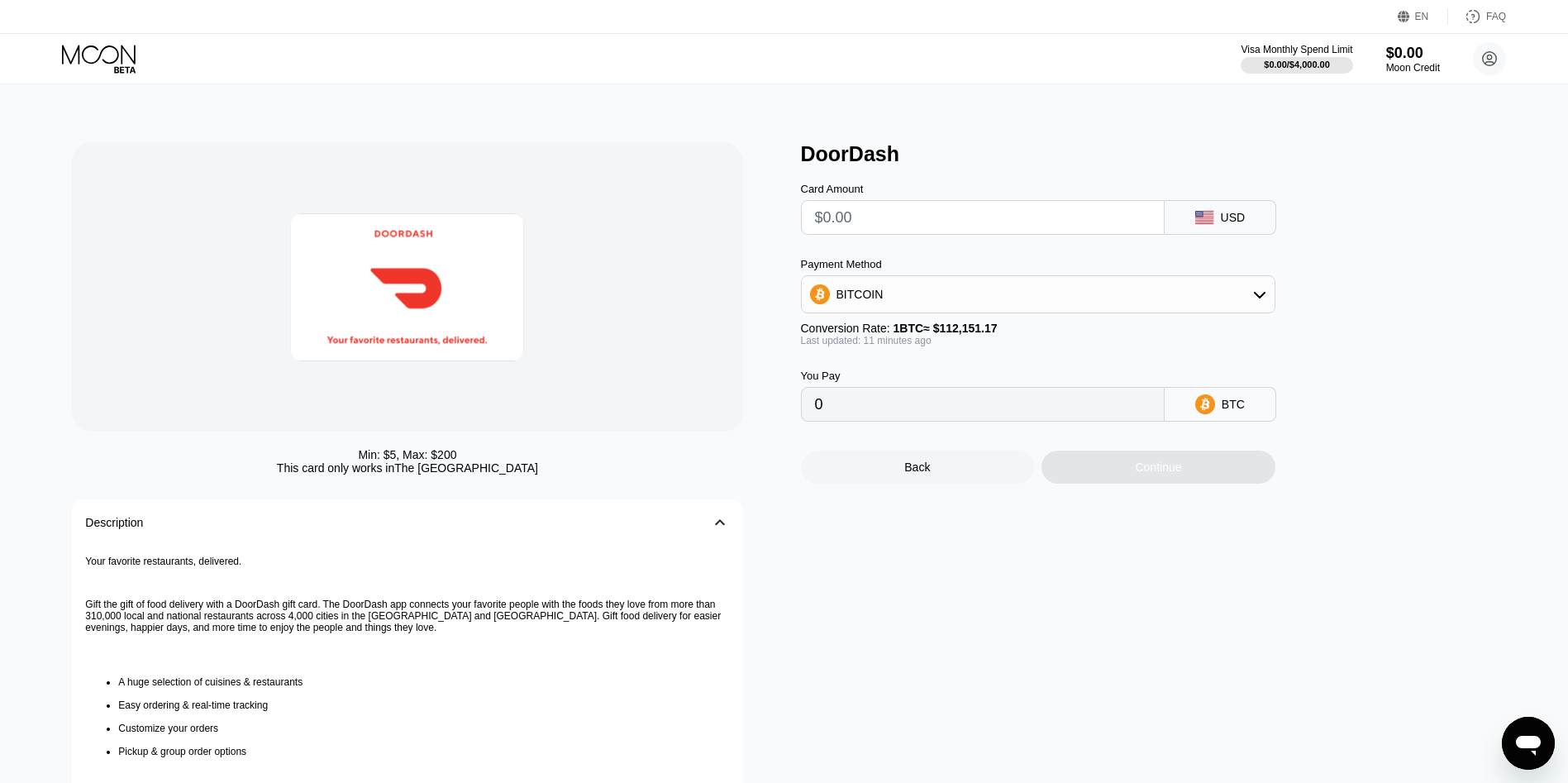
click at [858, 210] on input "text" at bounding box center [983, 217] width 335 height 33
type input "$13.1"
type input "0.00000890"
type input "$13.10"
type input "0.00011655"
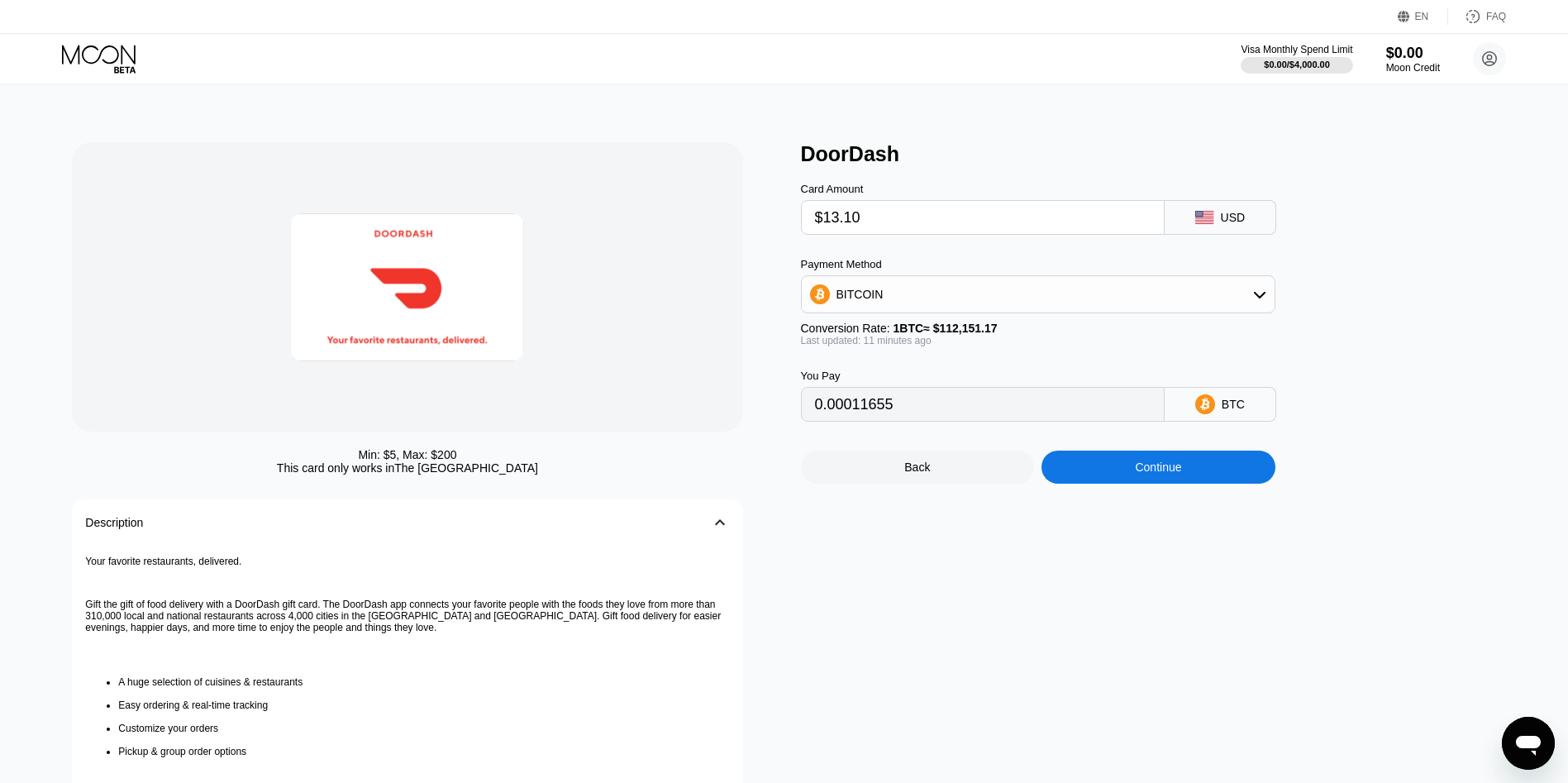
type input "$13.10"
click at [1180, 496] on div "DoorDash Card Amount $13.10 USD Payment Method BITCOIN Conversion Rate: 1 BTC ≈…" at bounding box center [1157, 536] width 712 height 787
click at [1141, 474] on div "Continue" at bounding box center [1158, 468] width 46 height 13
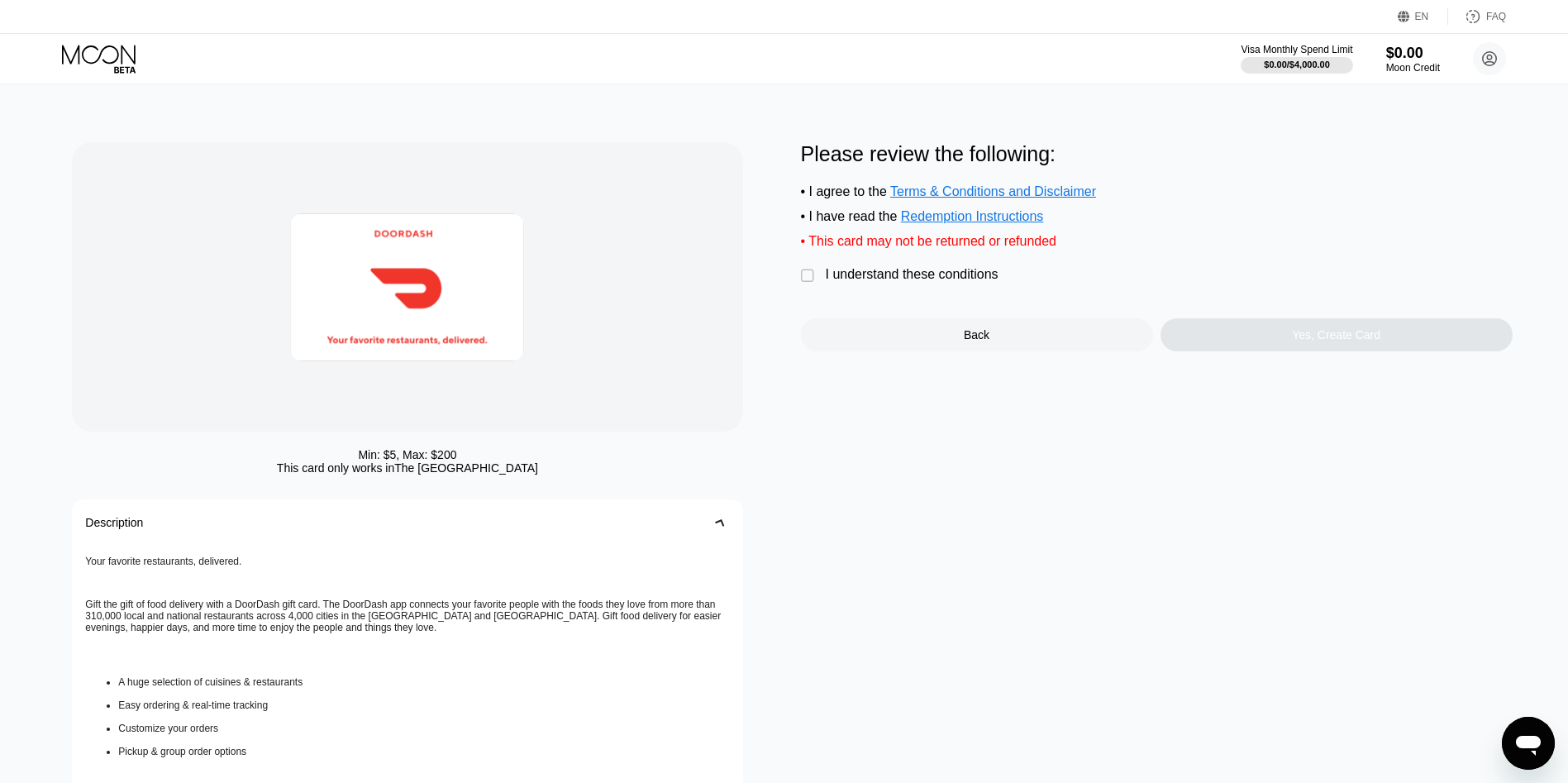
click at [858, 282] on div "I understand these conditions" at bounding box center [912, 275] width 173 height 15
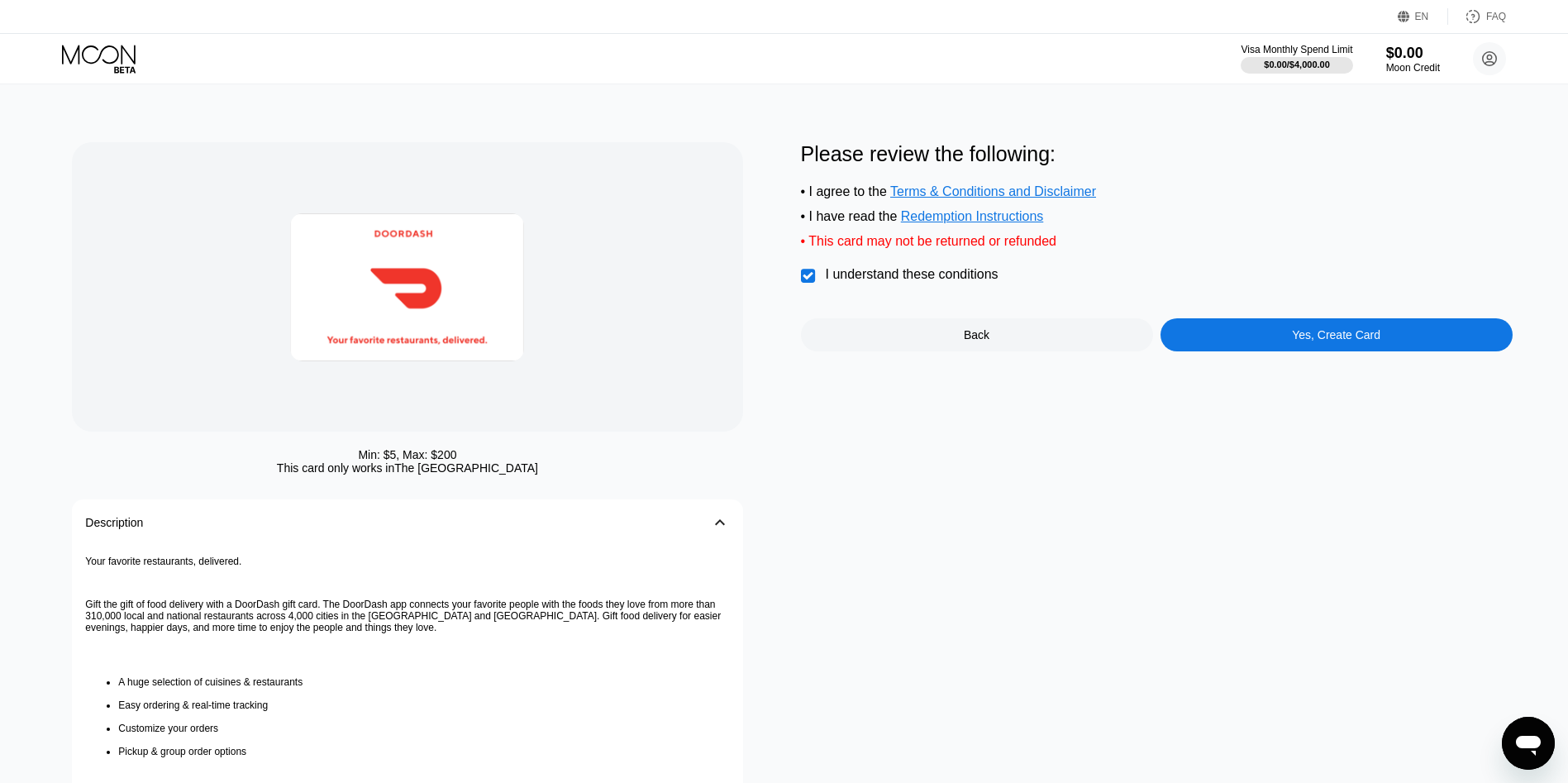
drag, startPoint x: 1205, startPoint y: 331, endPoint x: 1222, endPoint y: 337, distance: 18.0
click at [1206, 331] on div "Please review the following: • I agree to the Terms & Conditions and Disclaimer…" at bounding box center [1157, 246] width 712 height 209
click at [1222, 337] on div "Yes, Create Card" at bounding box center [1337, 335] width 352 height 33
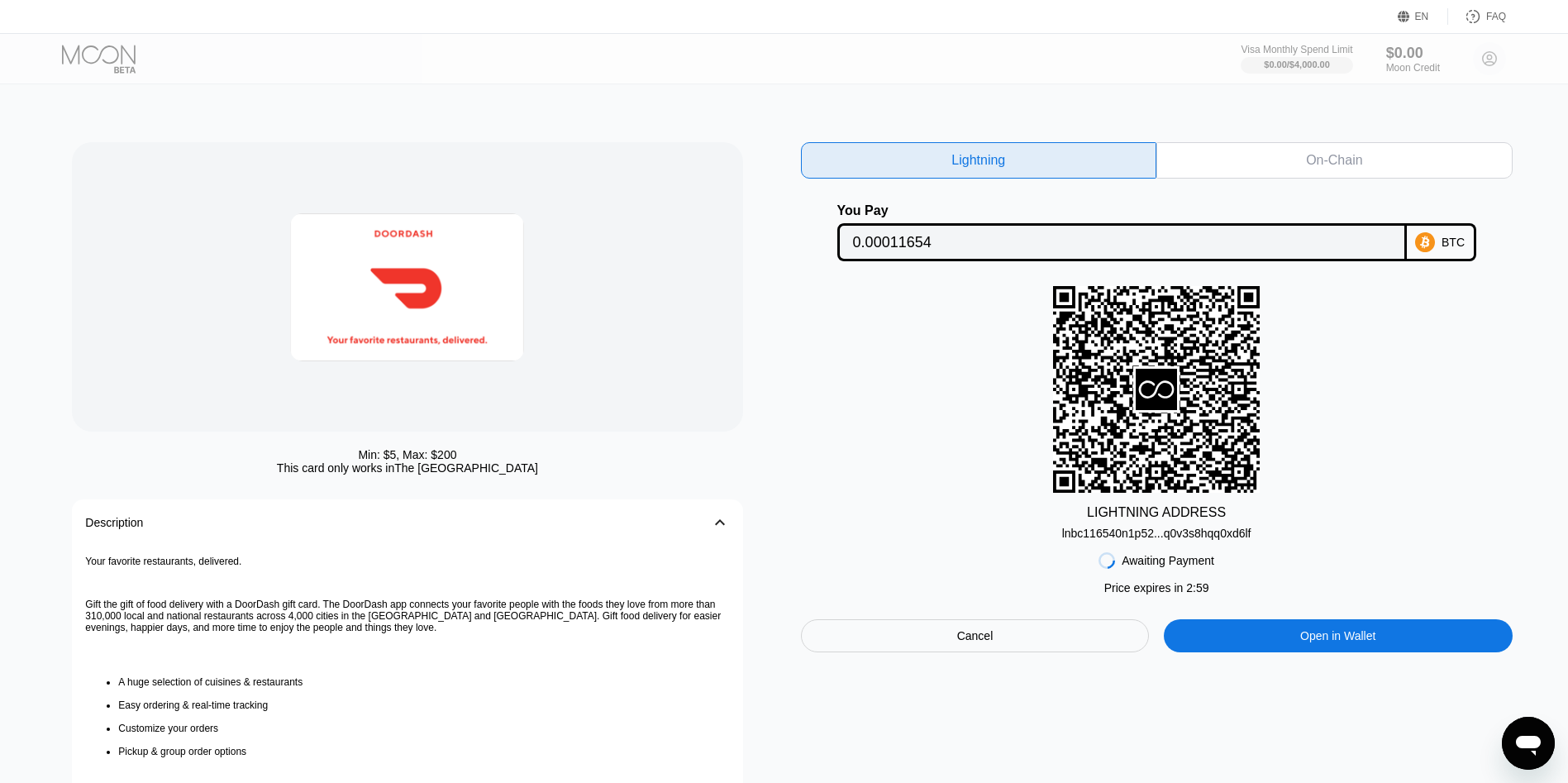
drag, startPoint x: 1140, startPoint y: 538, endPoint x: 916, endPoint y: 320, distance: 312.6
click at [1140, 539] on div "lnbc116540n1p52...q0v3s8hqq0xd6lf" at bounding box center [1157, 533] width 189 height 13
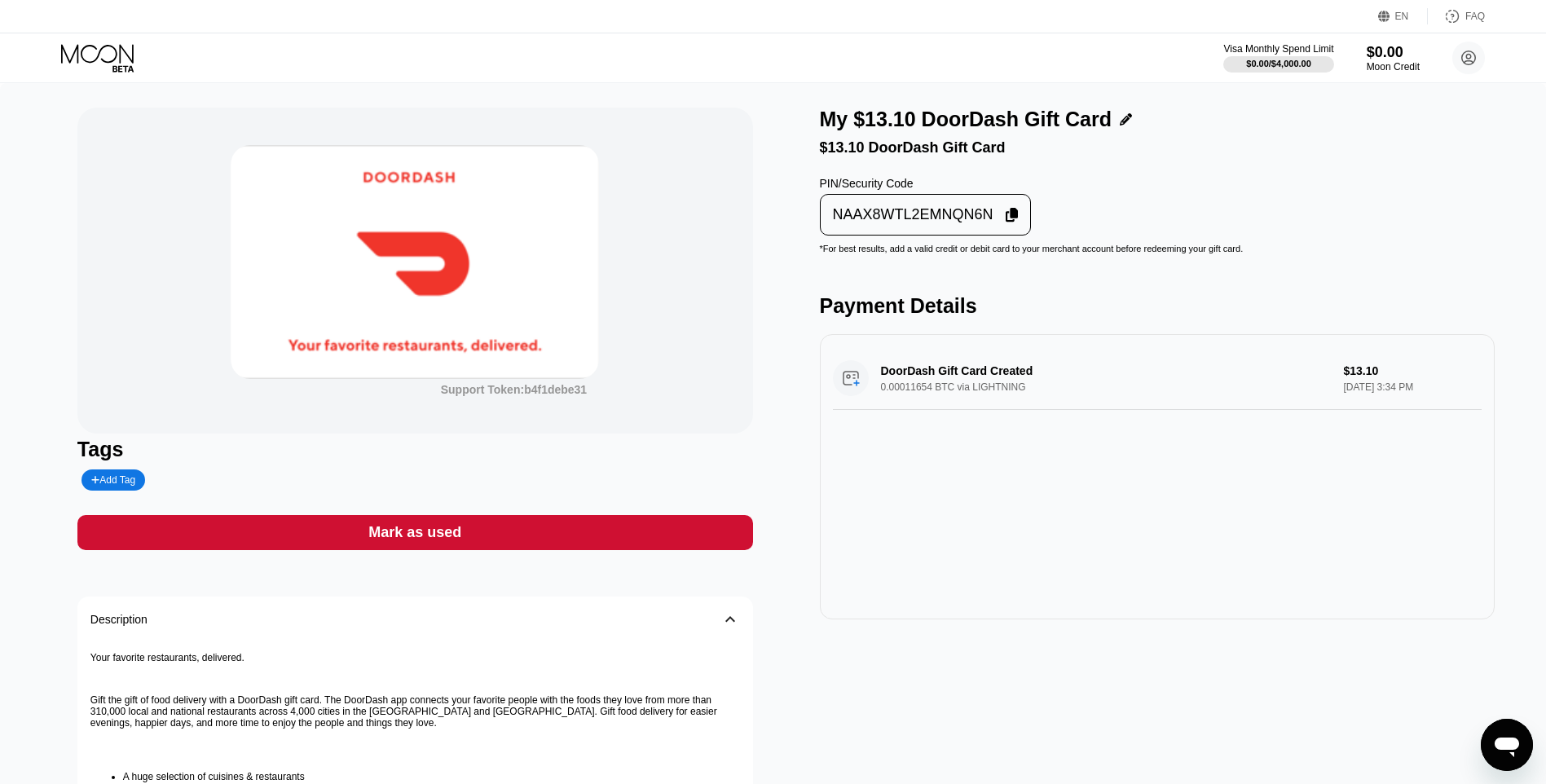
drag, startPoint x: 918, startPoint y: 244, endPoint x: 913, endPoint y: 281, distance: 37.3
click at [918, 235] on div "NAAX8WTL2EMNQN6N" at bounding box center [926, 215] width 212 height 41
